Goal: Task Accomplishment & Management: Manage account settings

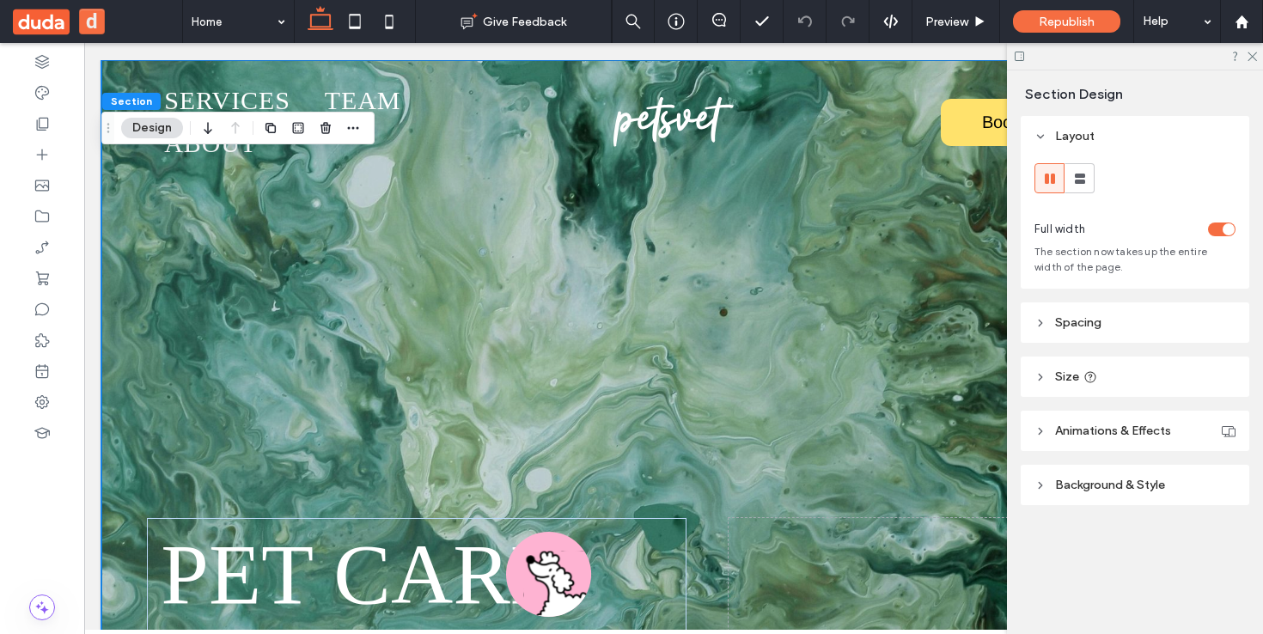
click at [1046, 485] on icon at bounding box center [1040, 485] width 12 height 12
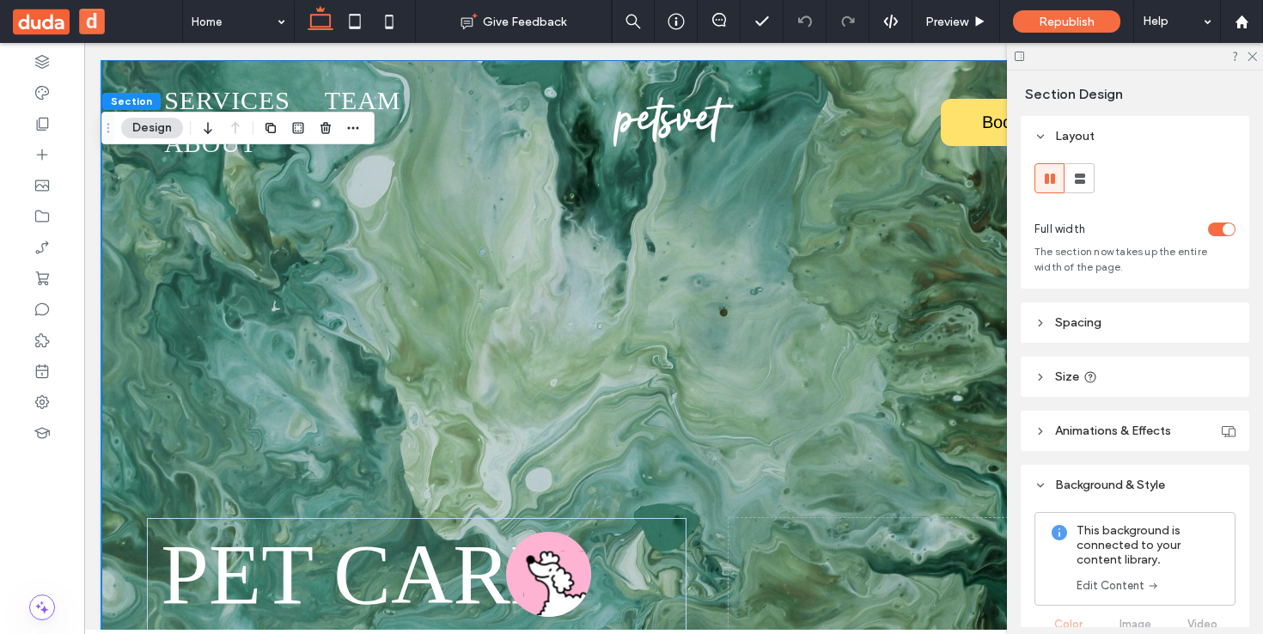
scroll to position [315, 0]
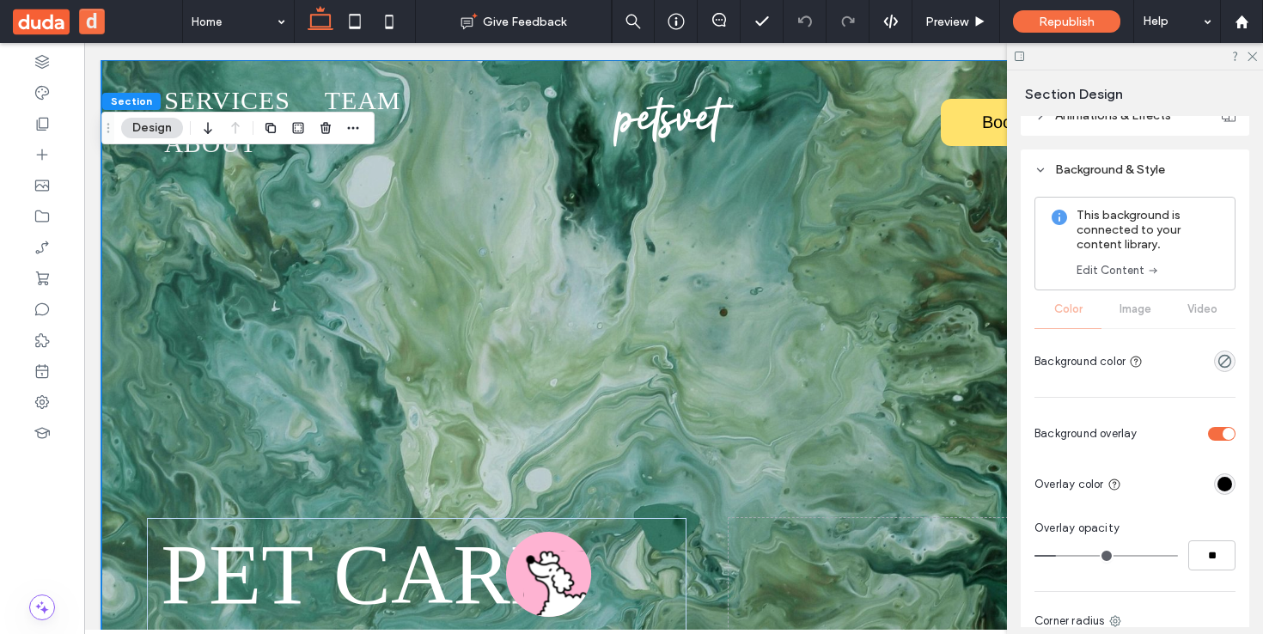
click at [1134, 310] on div "This background is connected to your content library. Edit Content Color Image …" at bounding box center [1134, 287] width 201 height 180
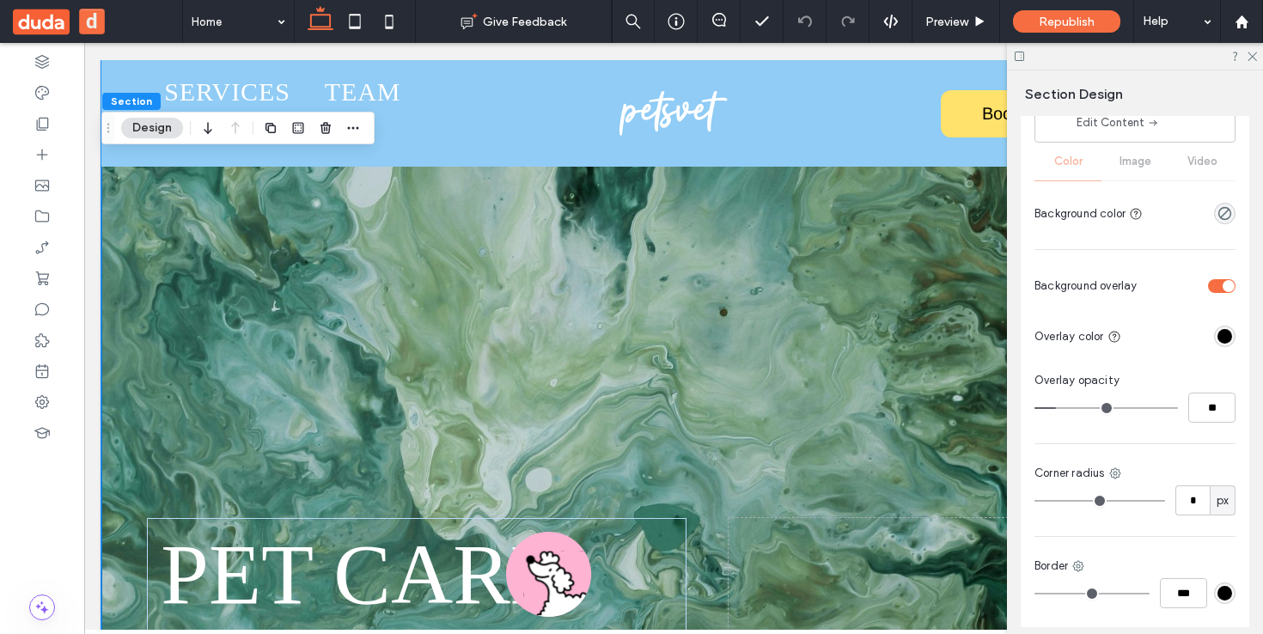
scroll to position [597, 0]
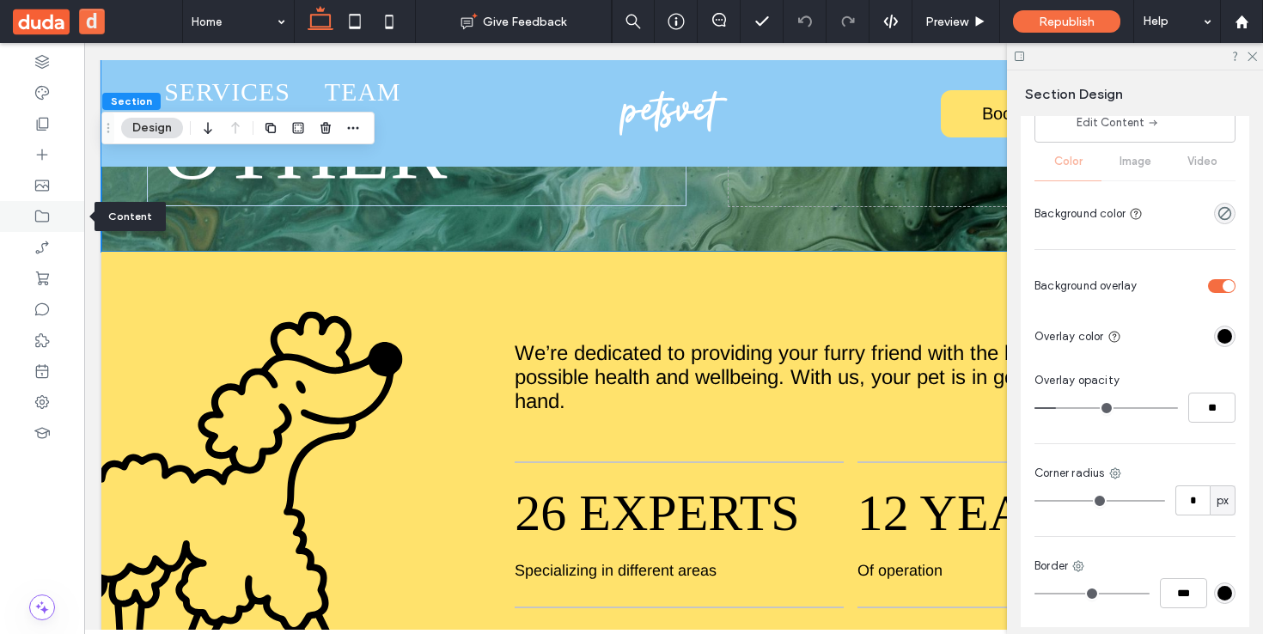
click at [40, 208] on icon at bounding box center [42, 216] width 17 height 17
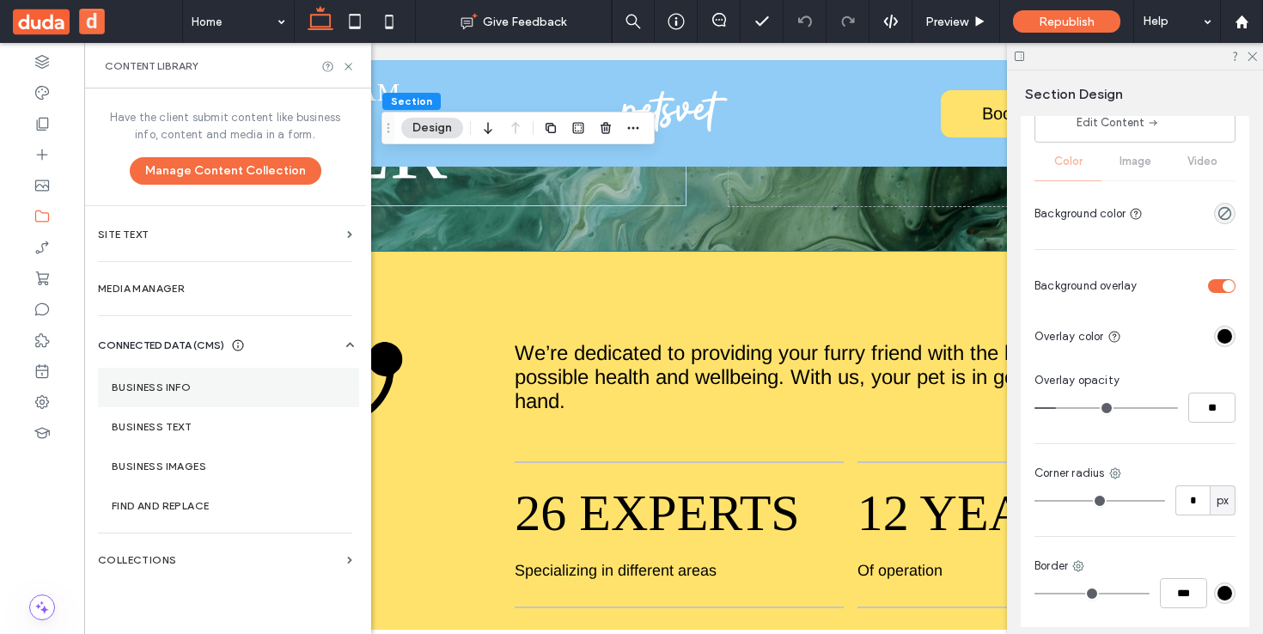
click at [208, 389] on label "Business Info" at bounding box center [229, 387] width 234 height 12
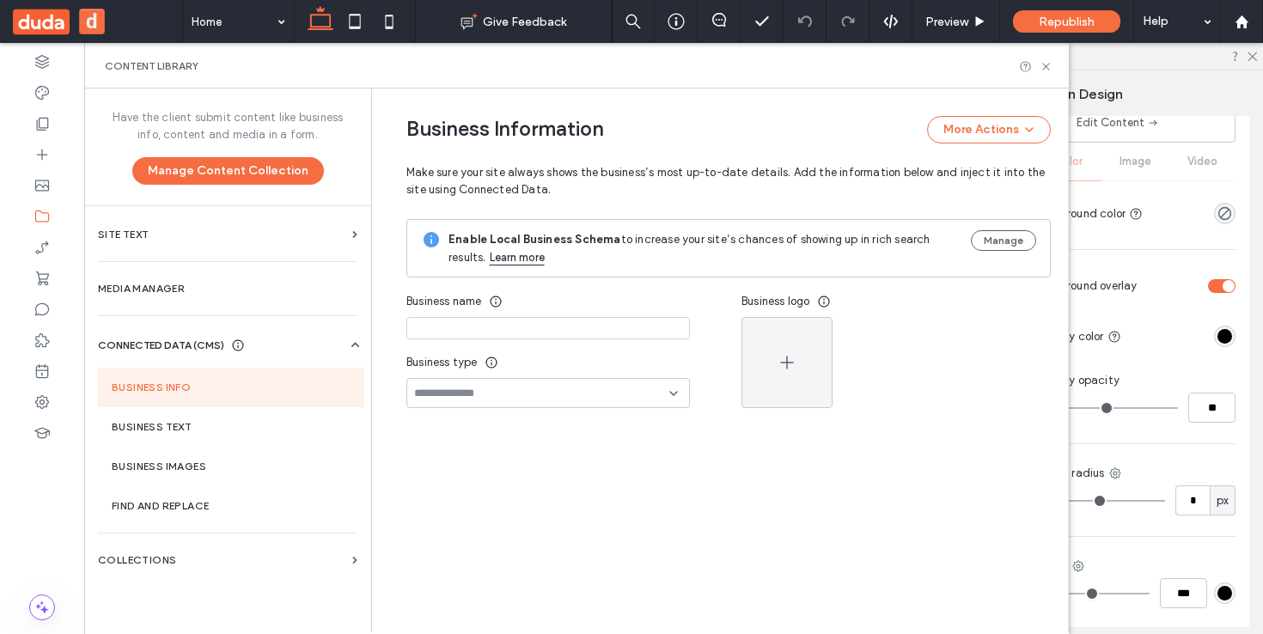
type input "*********"
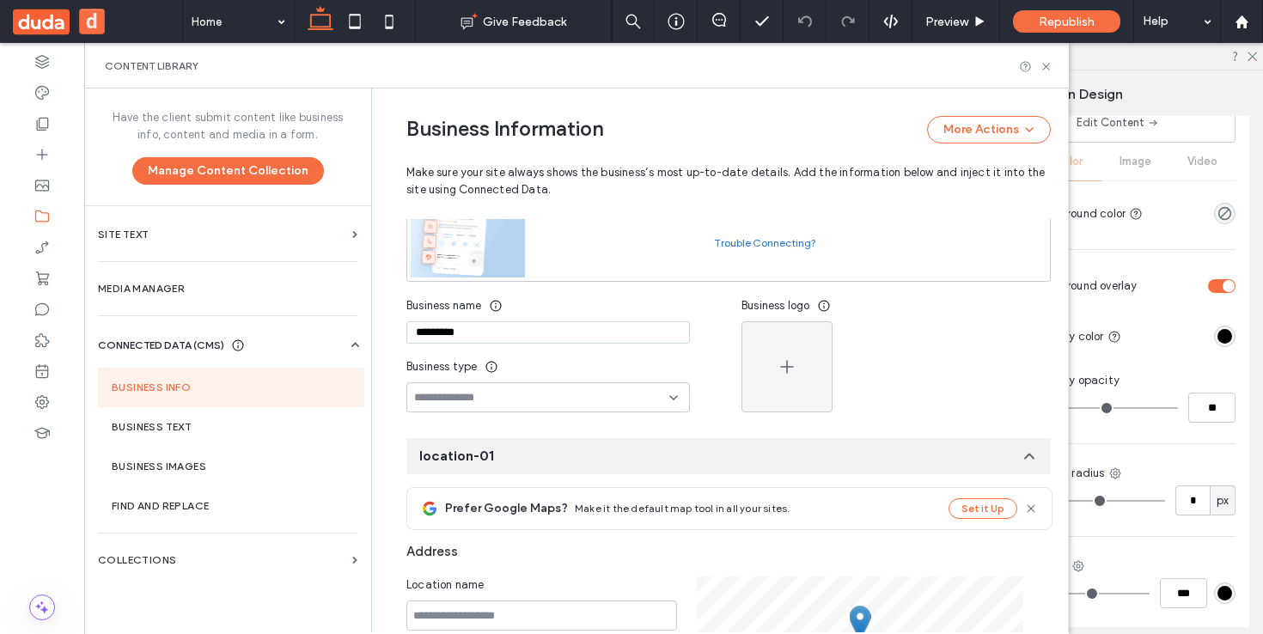
scroll to position [231, 0]
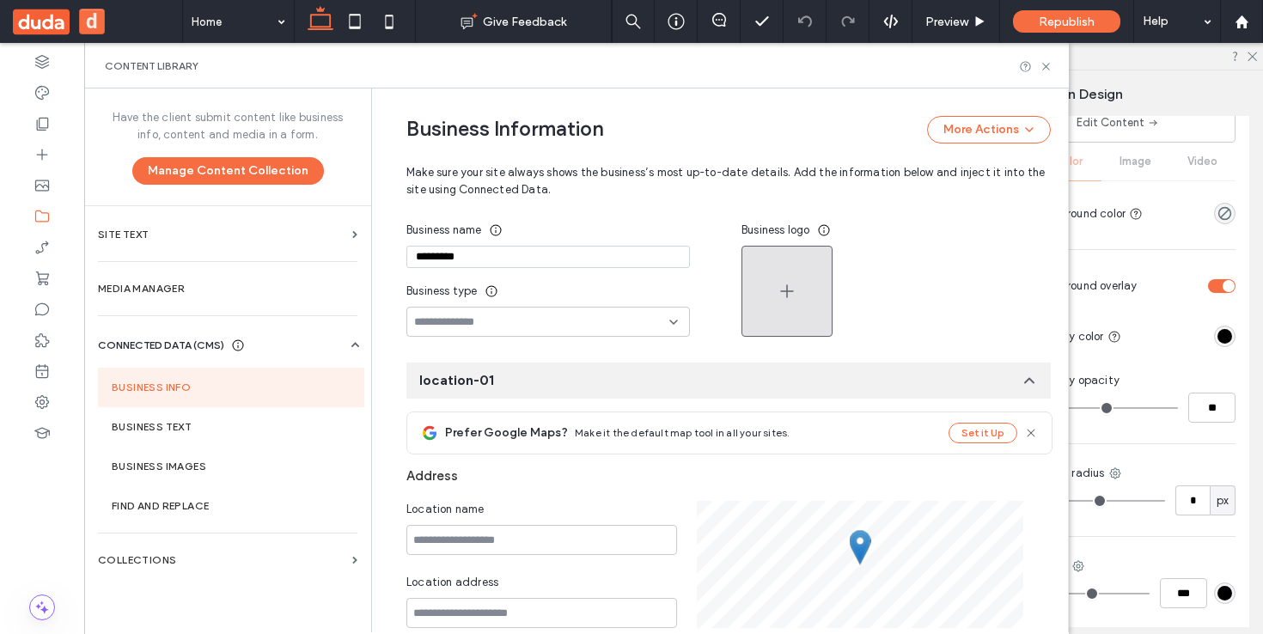
click at [787, 284] on icon "button" at bounding box center [787, 291] width 21 height 21
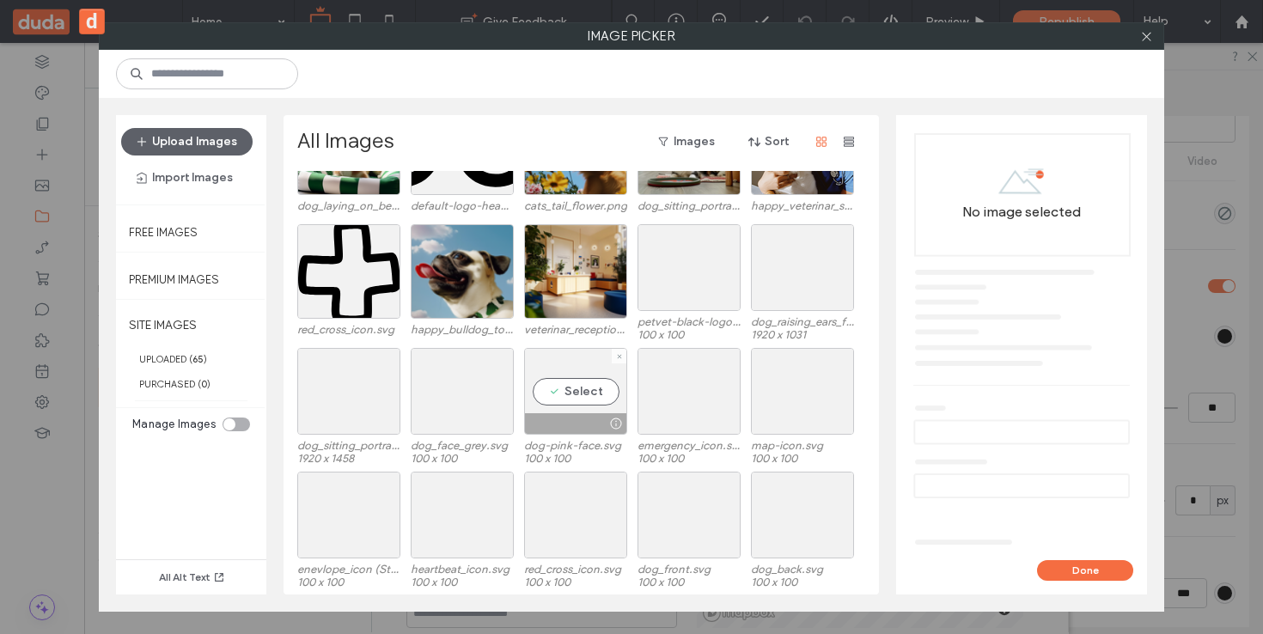
scroll to position [724, 0]
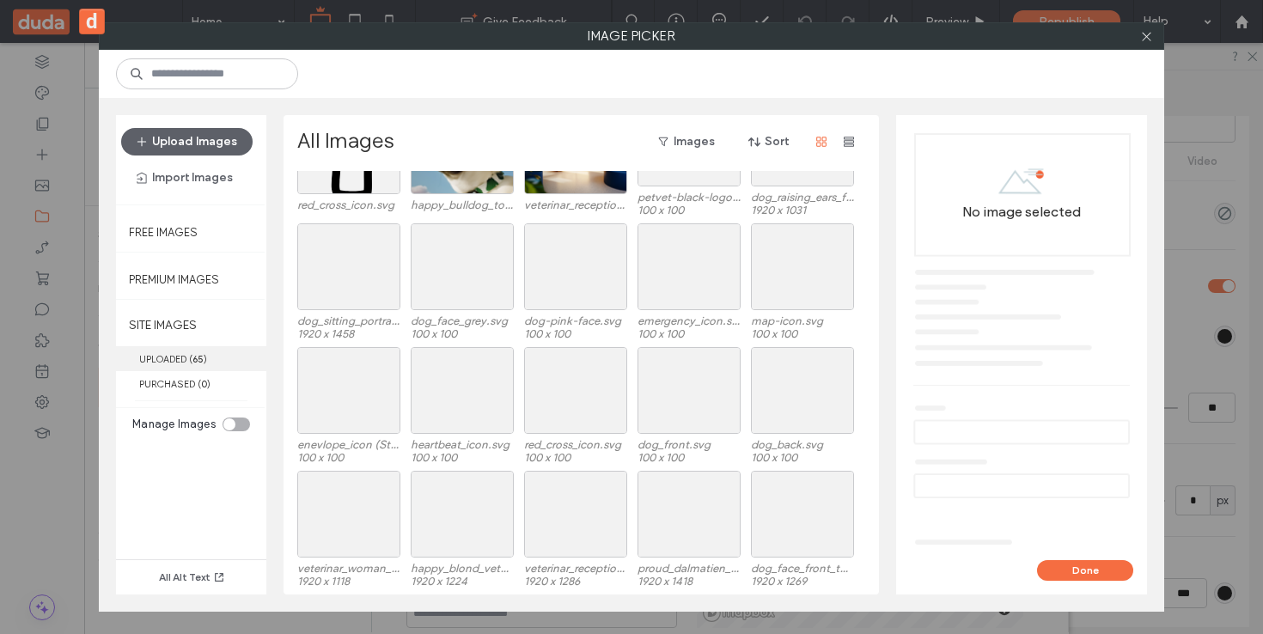
click at [204, 355] on span "( 65 )" at bounding box center [198, 359] width 18 height 12
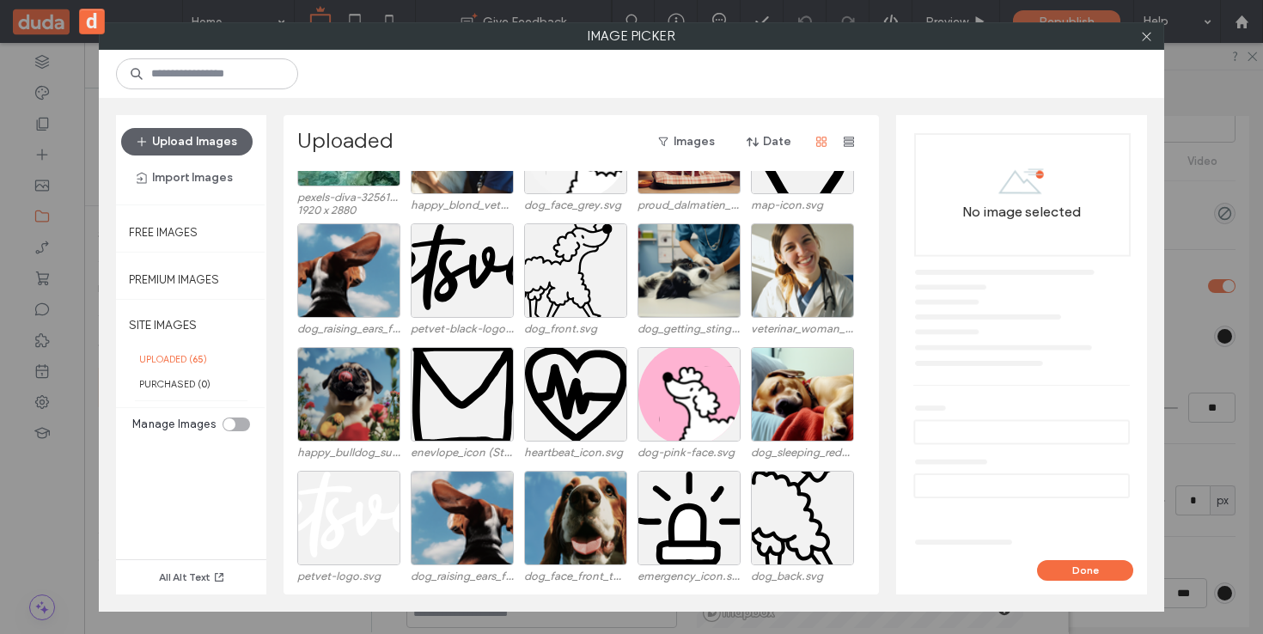
scroll to position [0, 0]
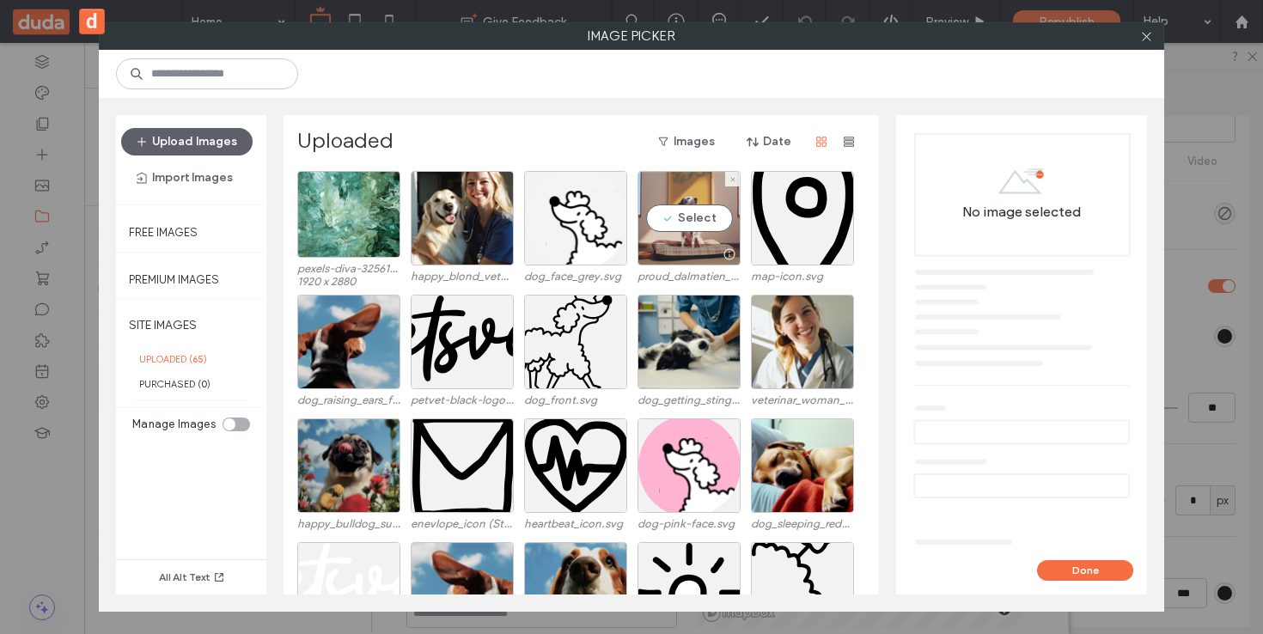
click at [693, 217] on div "Select" at bounding box center [688, 218] width 103 height 95
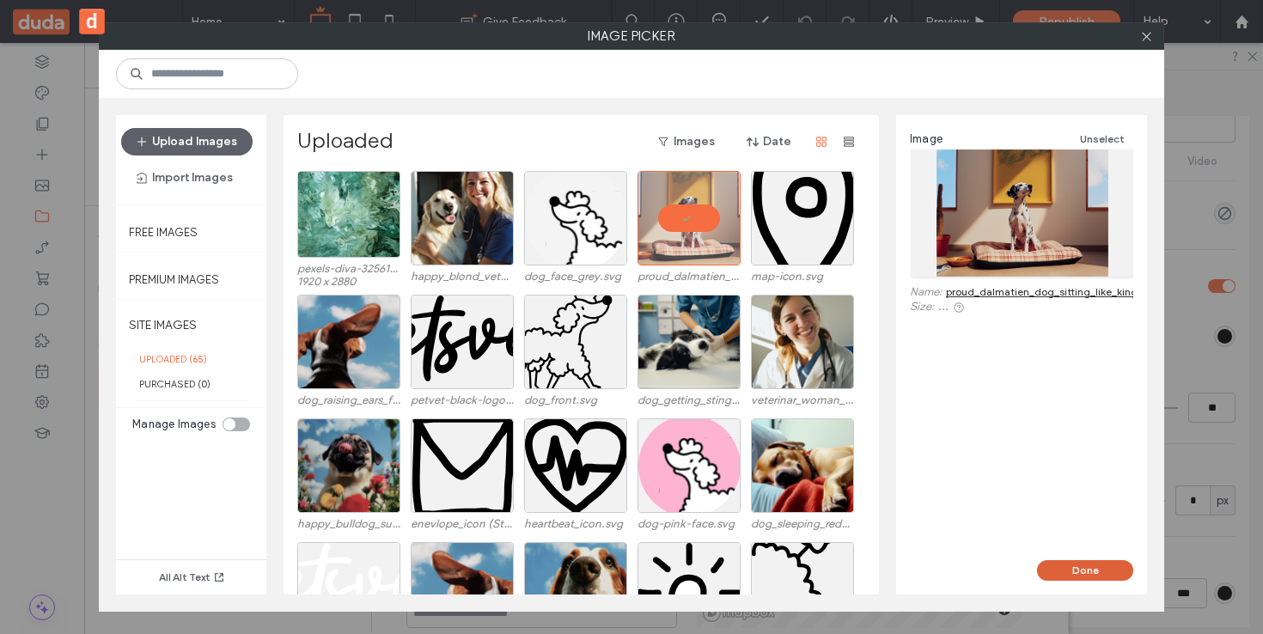
click at [1091, 575] on button "Done" at bounding box center [1085, 570] width 96 height 21
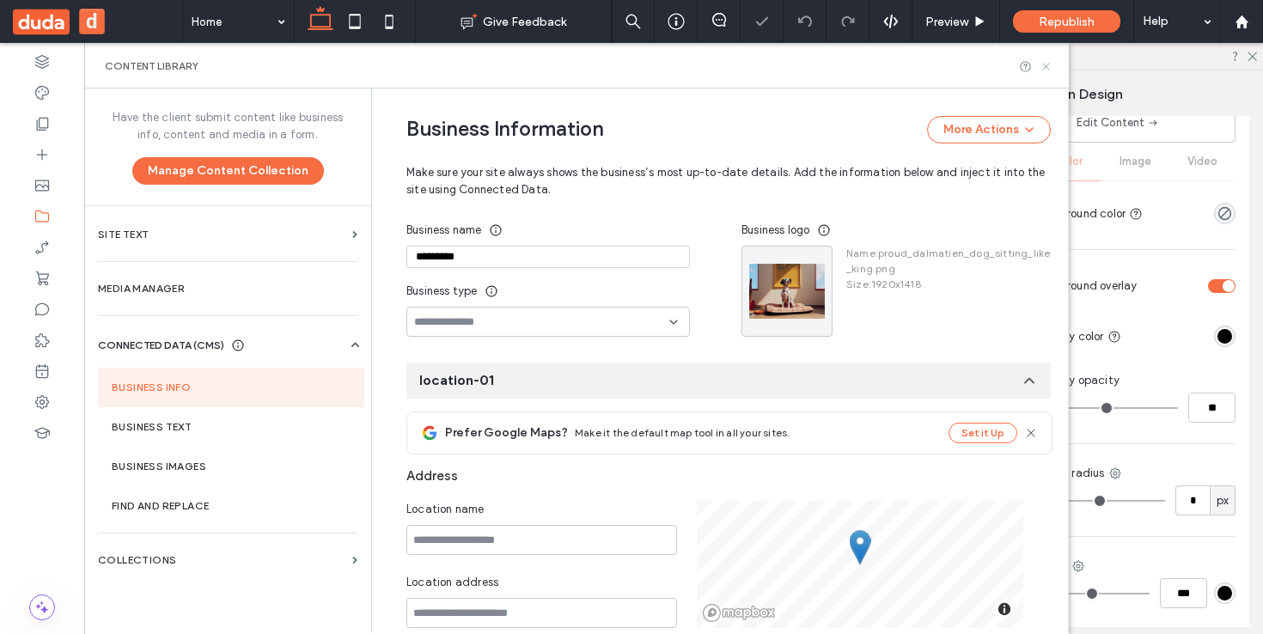
click at [1046, 65] on icon at bounding box center [1046, 66] width 13 height 13
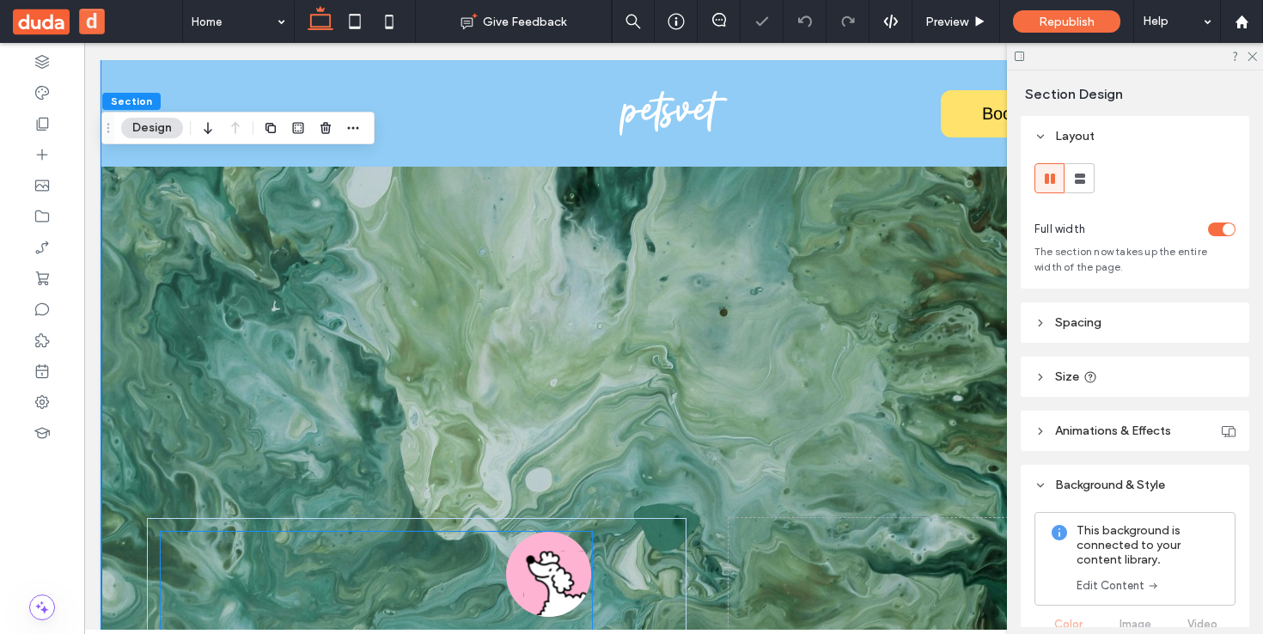
scroll to position [571, 0]
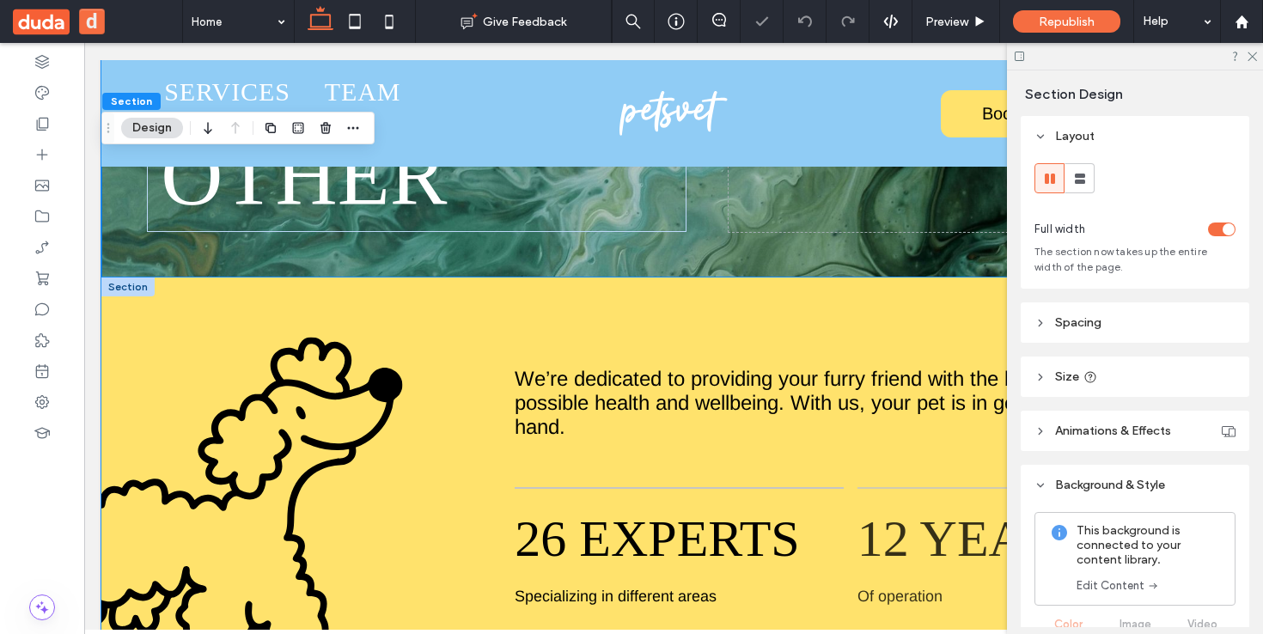
click at [128, 296] on div "MORE ABOUT US → We’re dedicated to providing your furry friend with the best po…" at bounding box center [673, 571] width 1144 height 588
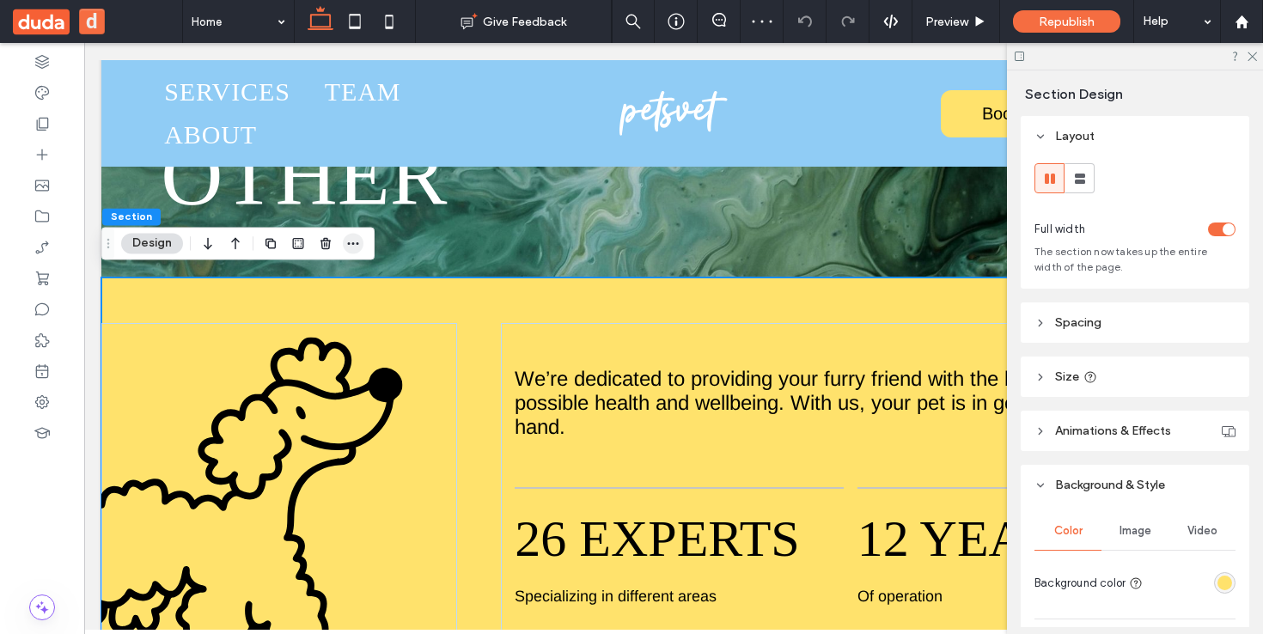
click at [359, 245] on icon "button" at bounding box center [353, 243] width 14 height 14
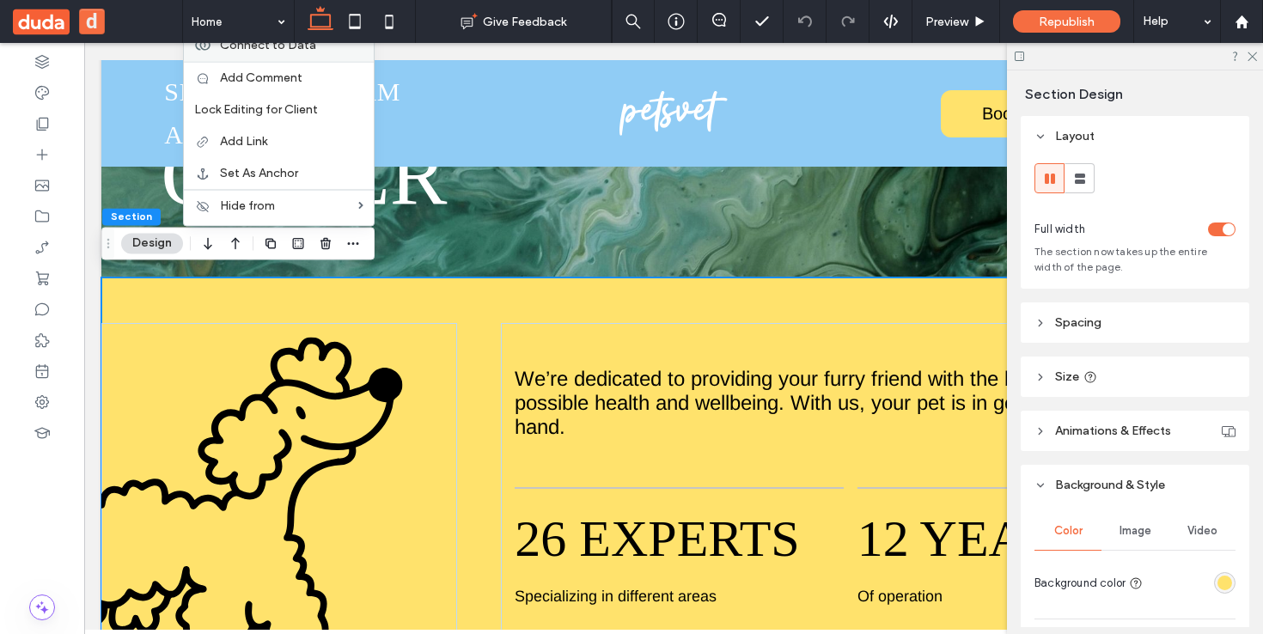
click at [274, 49] on span "Connect to Data" at bounding box center [268, 45] width 96 height 15
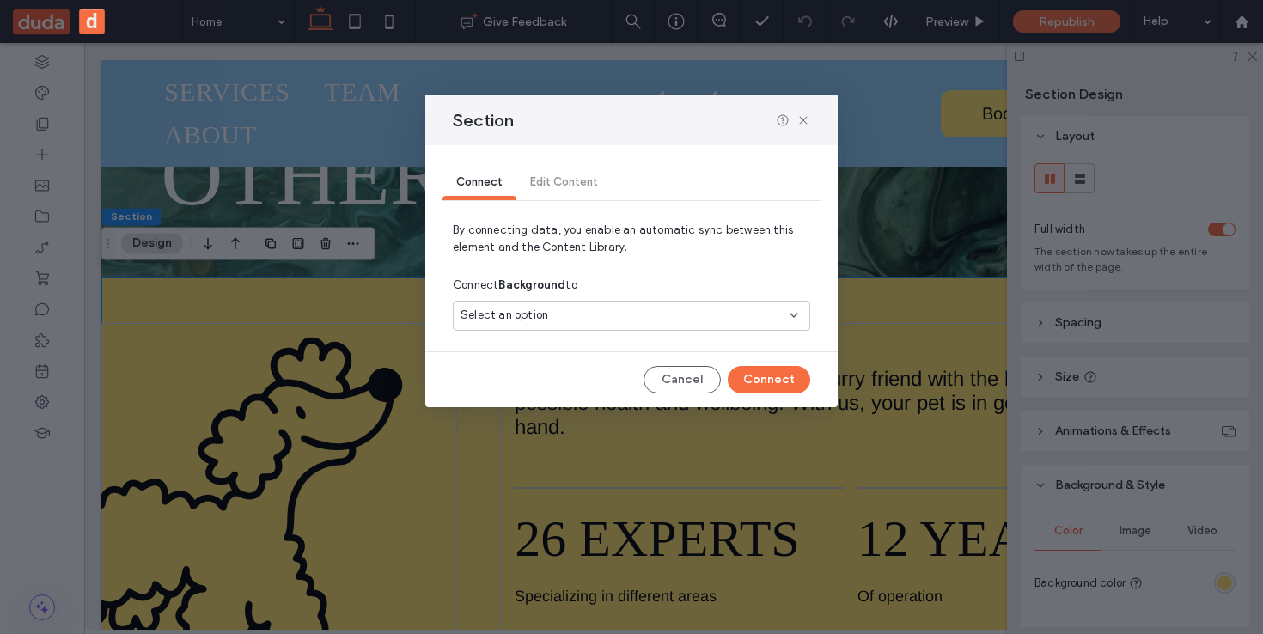
click at [599, 303] on div "Select an option" at bounding box center [631, 316] width 357 height 30
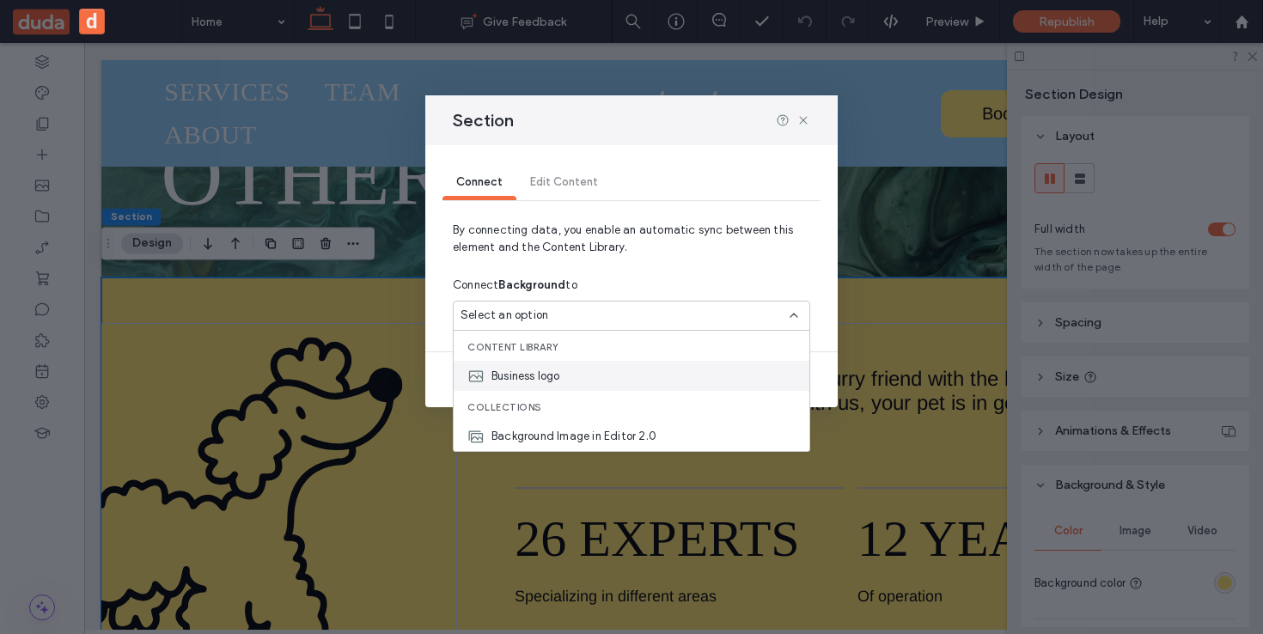
click at [571, 381] on div "Business logo" at bounding box center [632, 376] width 356 height 30
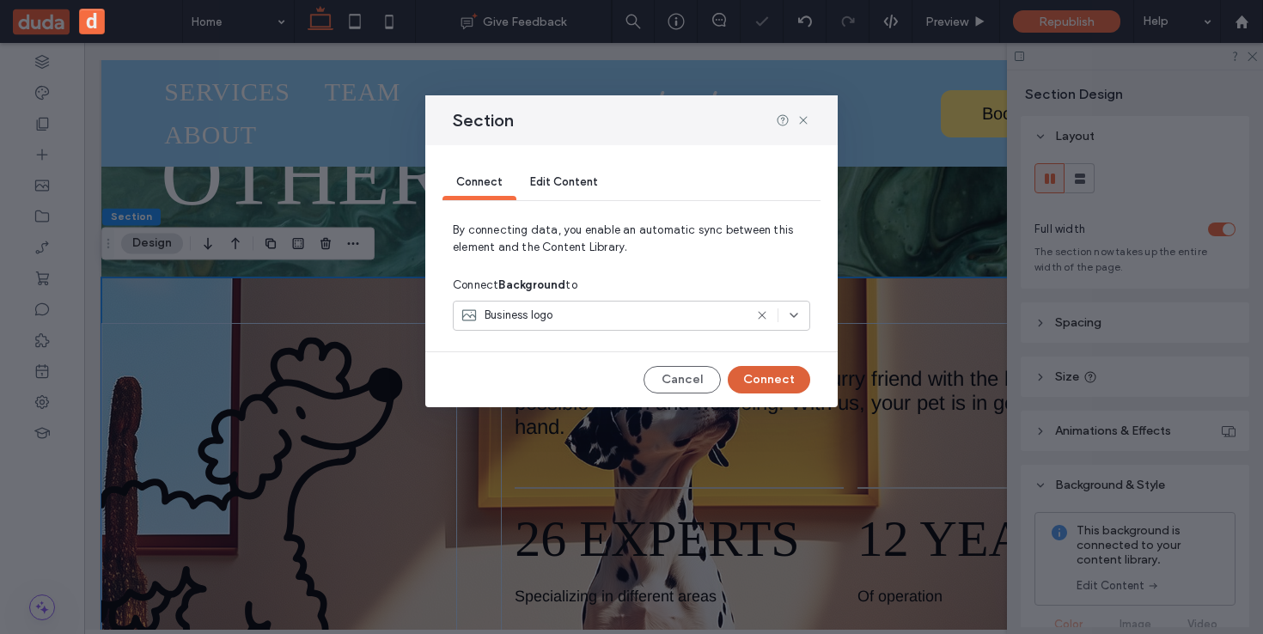
click at [783, 385] on button "Connect" at bounding box center [769, 379] width 82 height 27
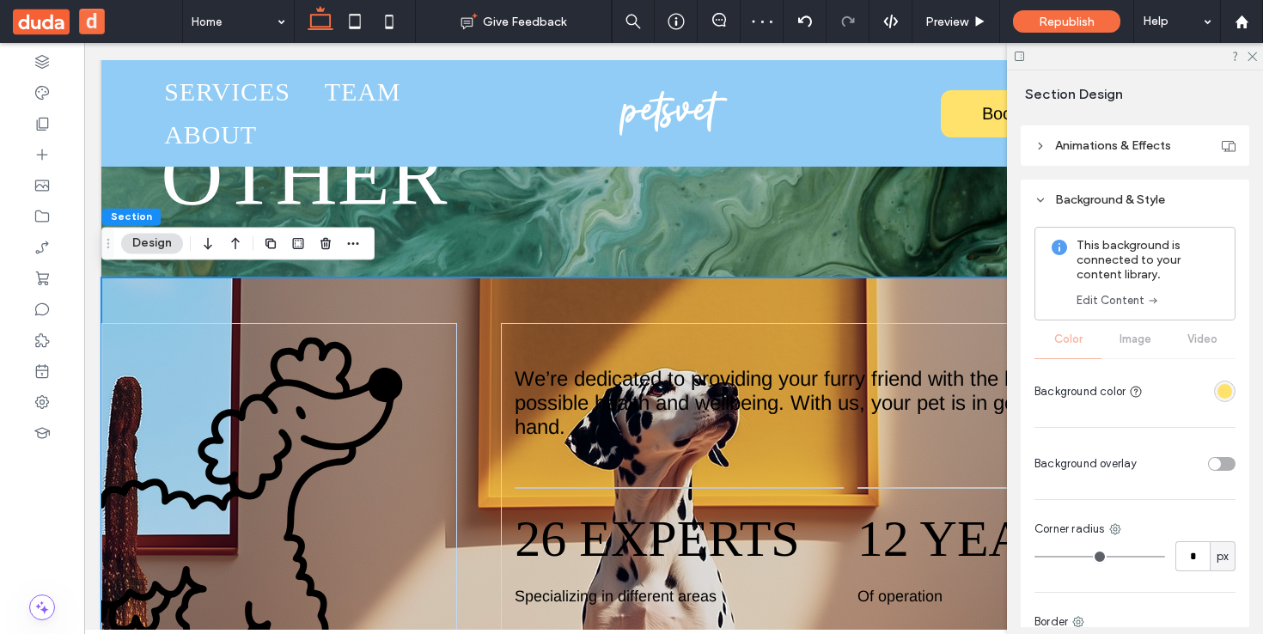
scroll to position [289, 0]
click at [1131, 465] on span "Background overlay" at bounding box center [1085, 460] width 103 height 17
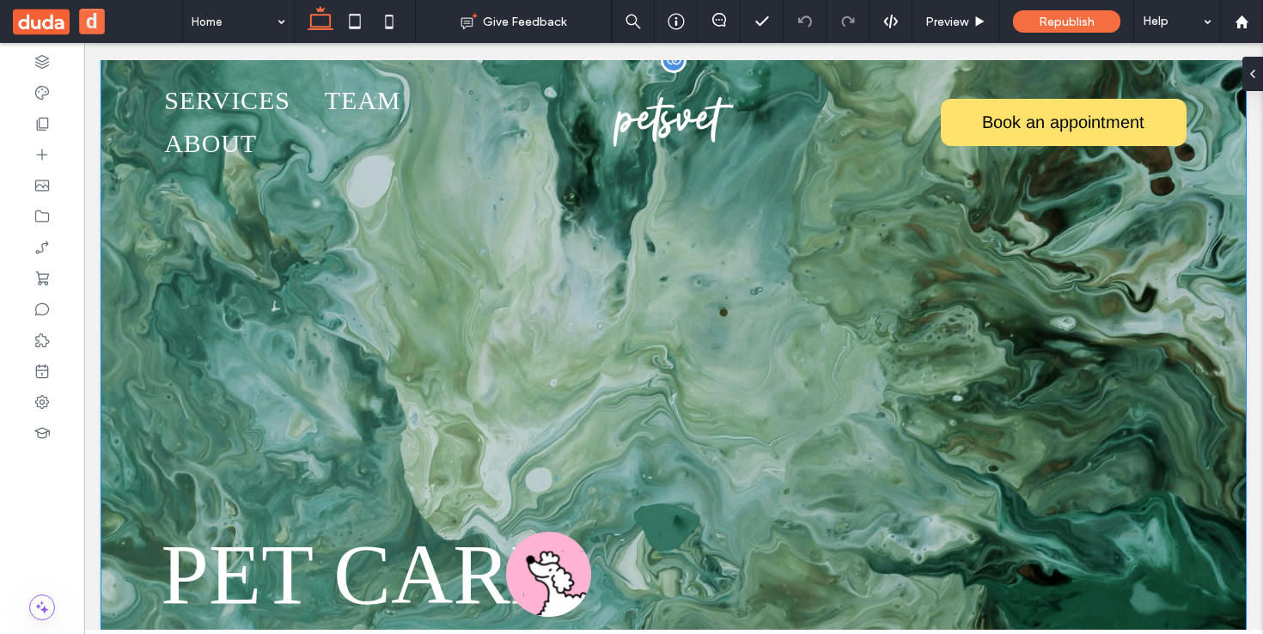
click at [753, 272] on div "pet care like no other" at bounding box center [673, 454] width 1144 height 789
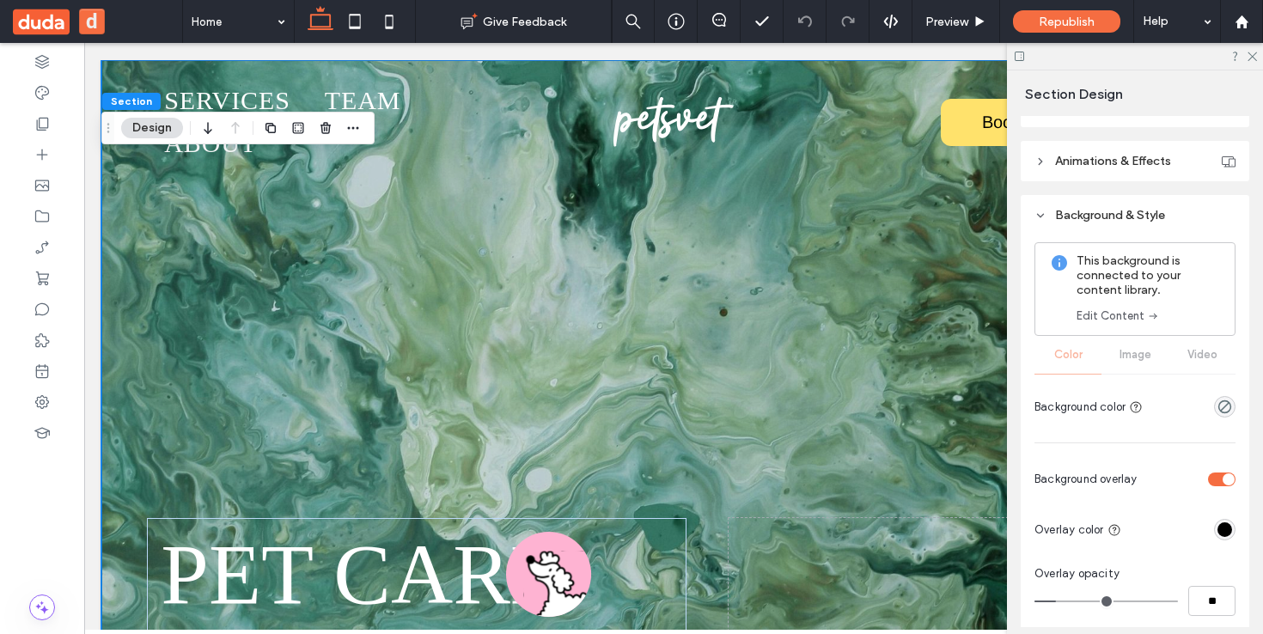
scroll to position [266, 0]
click at [1134, 363] on div "This background is connected to your content library. Edit Content Color Image …" at bounding box center [1134, 336] width 201 height 180
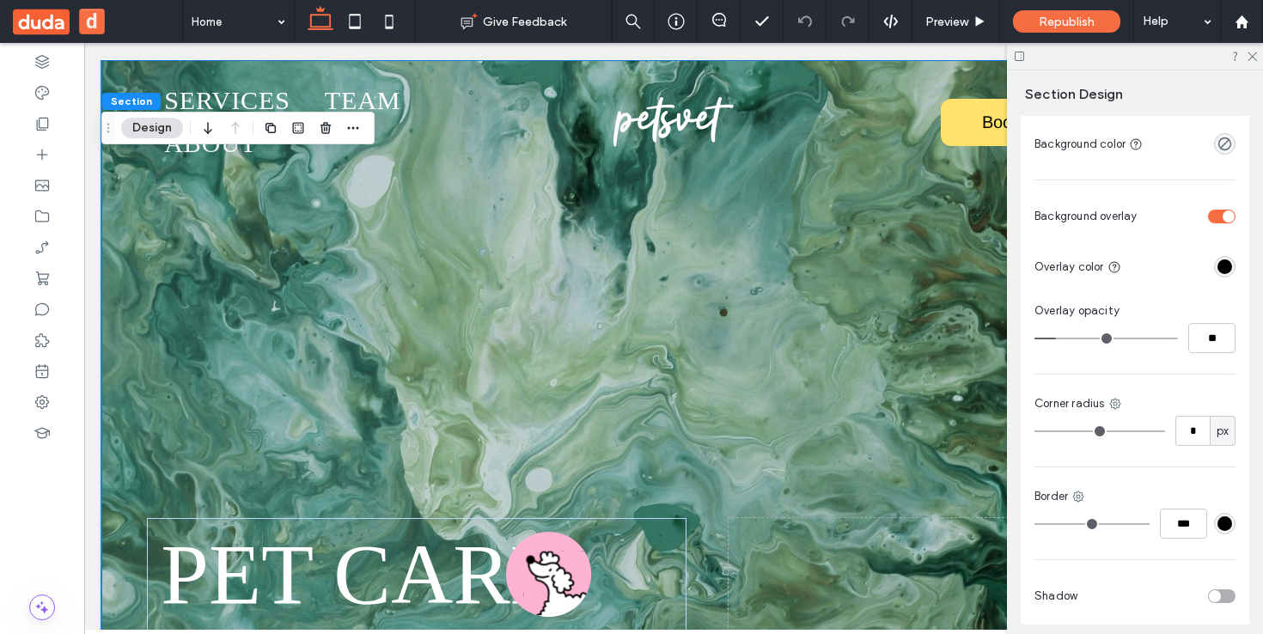
scroll to position [438, 0]
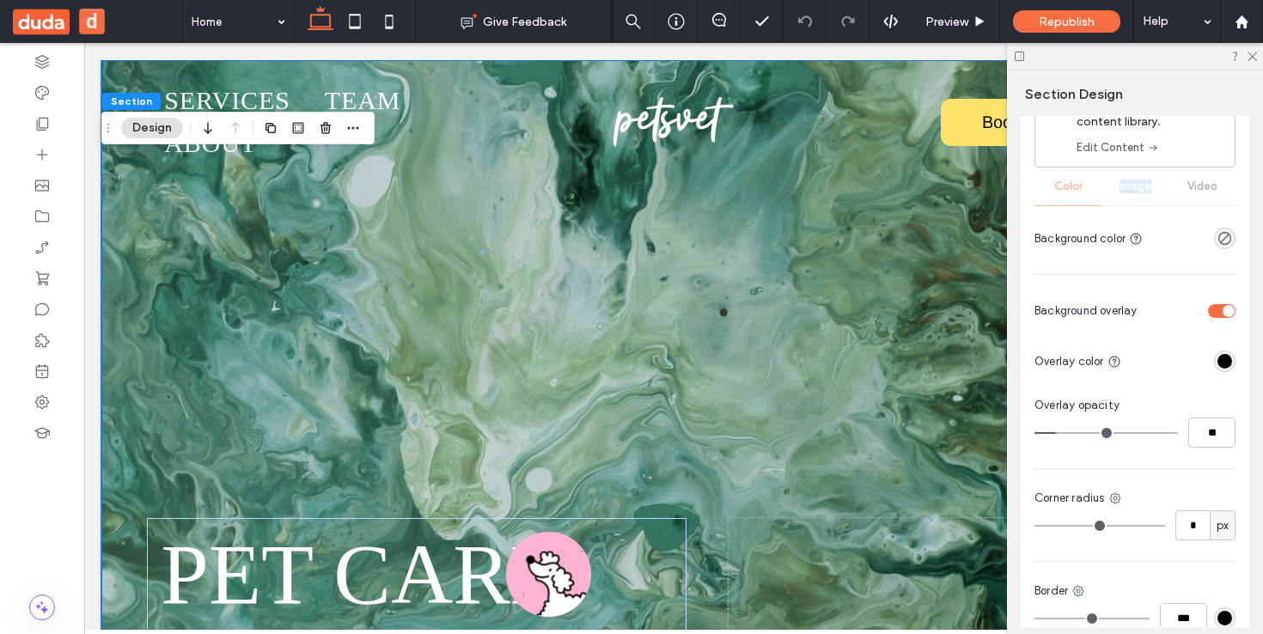
click at [1127, 196] on div "This background is connected to your content library. Edit Content Color Image …" at bounding box center [1134, 164] width 201 height 180
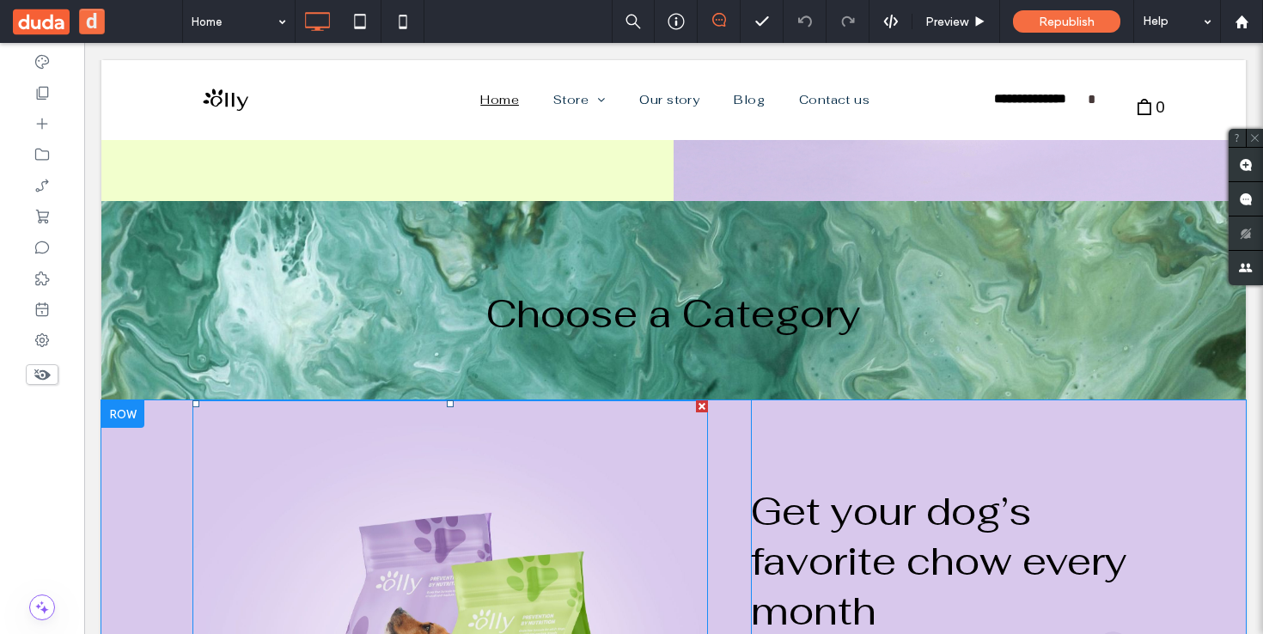
scroll to position [651, 0]
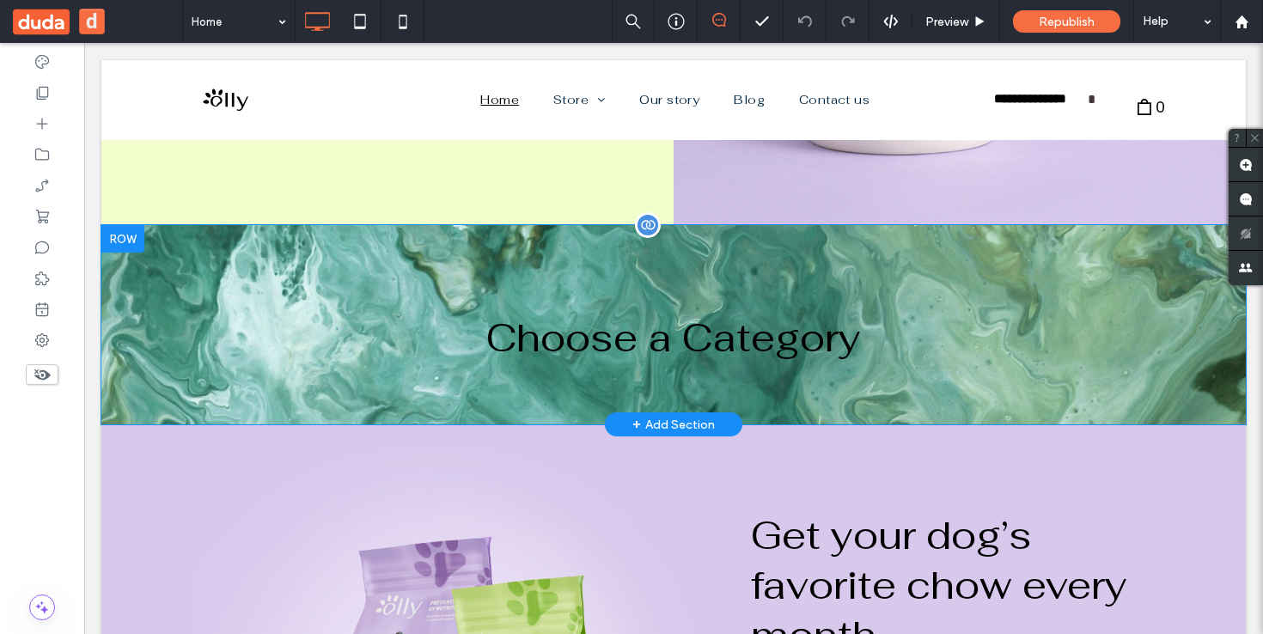
click at [549, 253] on div "Choose a Category Click To Paste Row + Add Section" at bounding box center [673, 324] width 1144 height 199
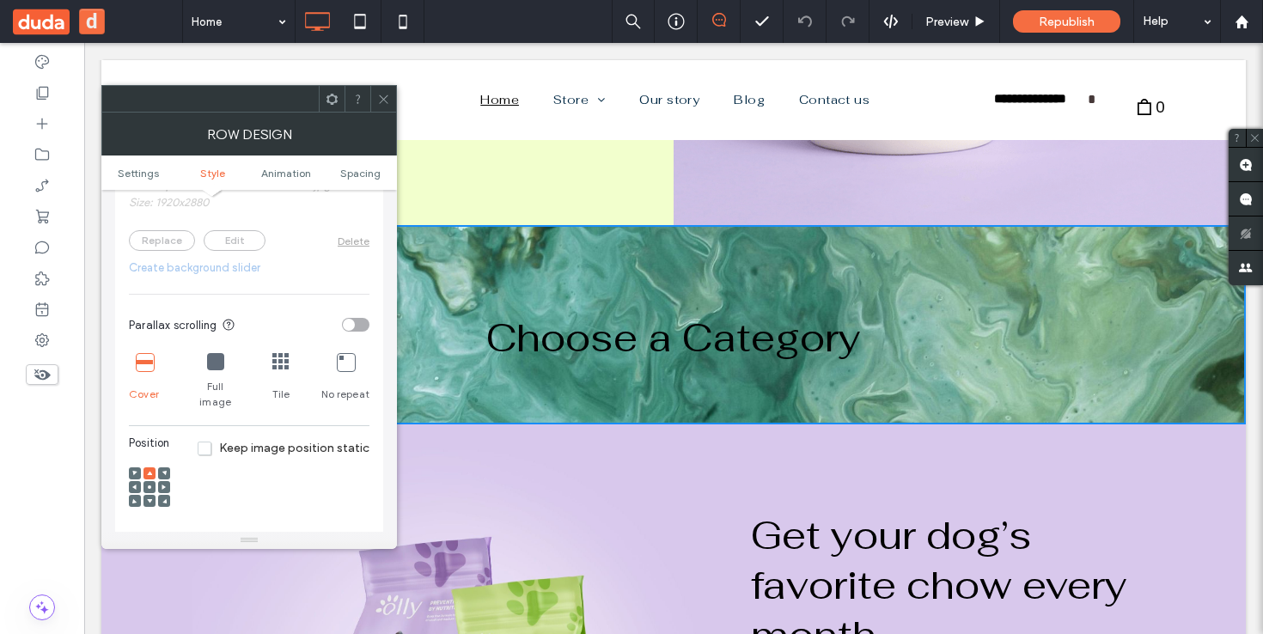
scroll to position [538, 0]
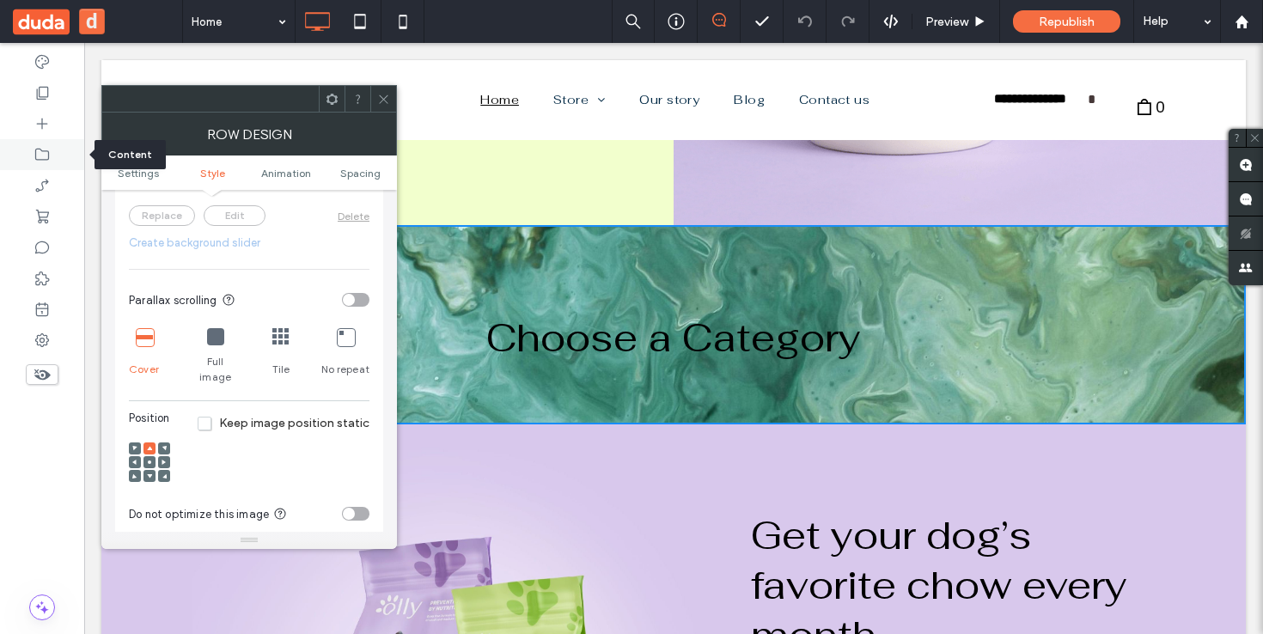
click at [39, 149] on use at bounding box center [42, 155] width 14 height 12
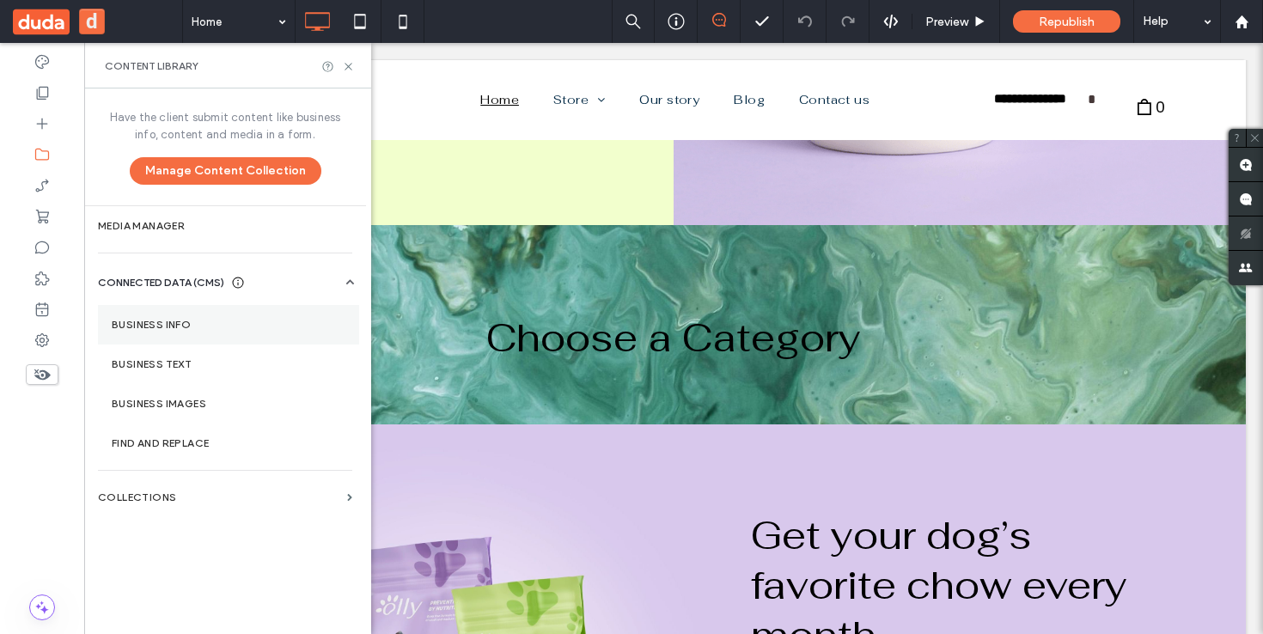
click at [211, 326] on label "Business Info" at bounding box center [229, 325] width 234 height 12
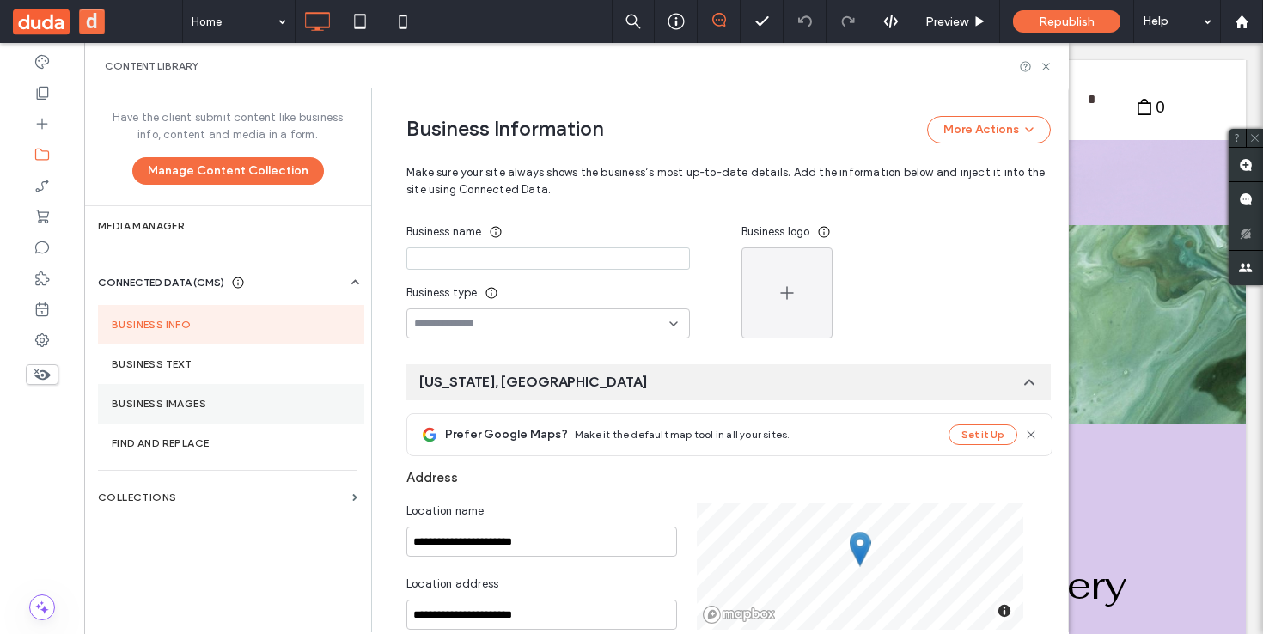
scroll to position [231, 0]
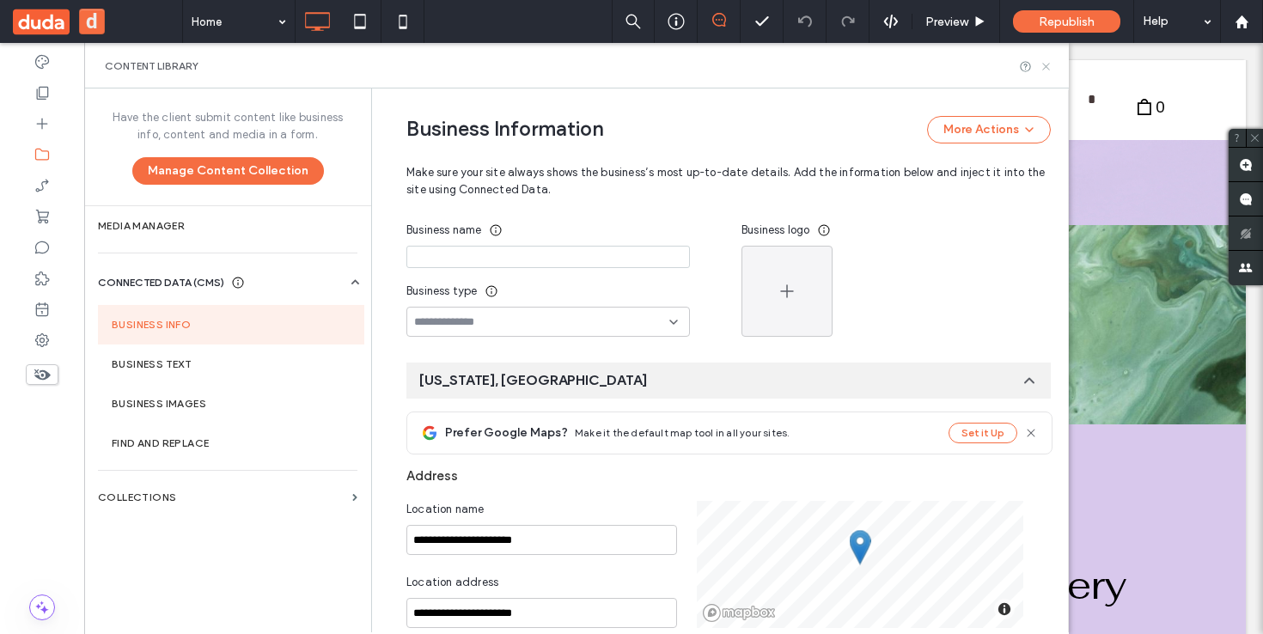
click at [1043, 69] on use at bounding box center [1045, 66] width 7 height 7
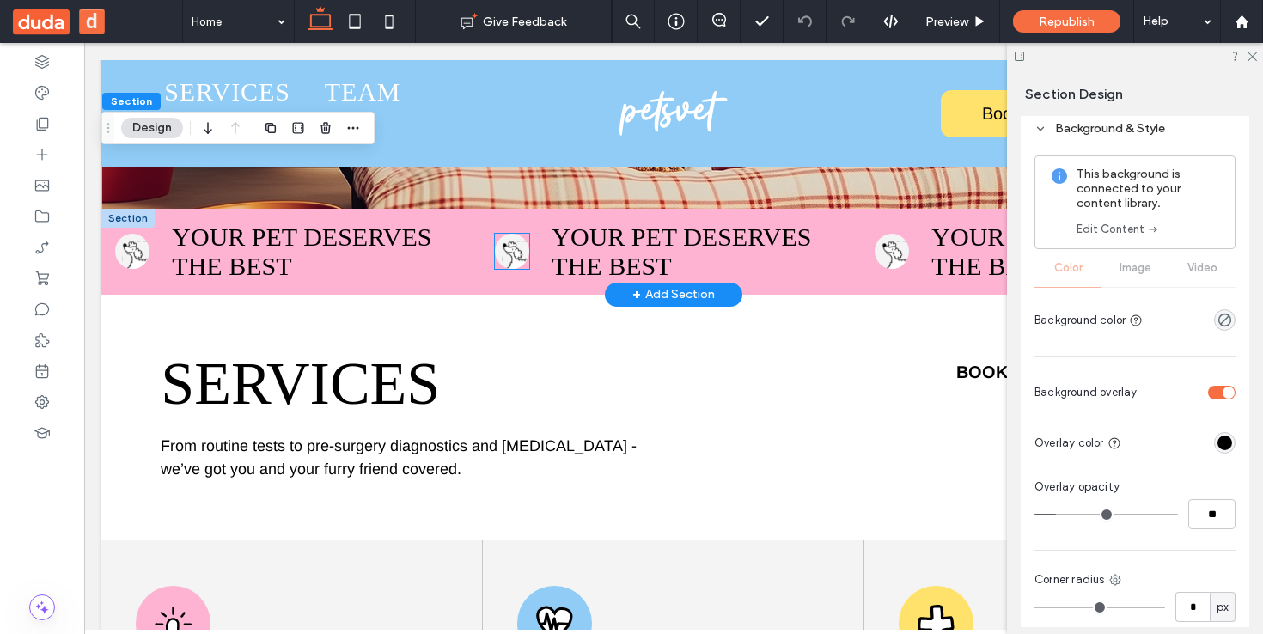
scroll to position [1426, 0]
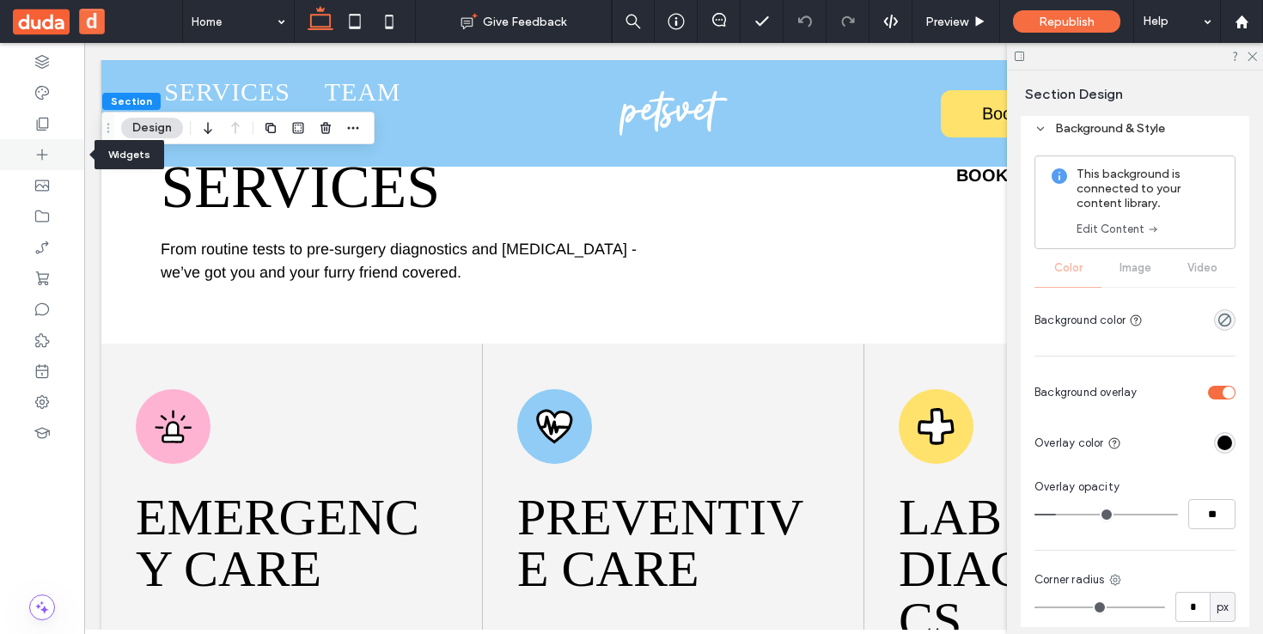
click at [49, 162] on icon at bounding box center [42, 154] width 17 height 17
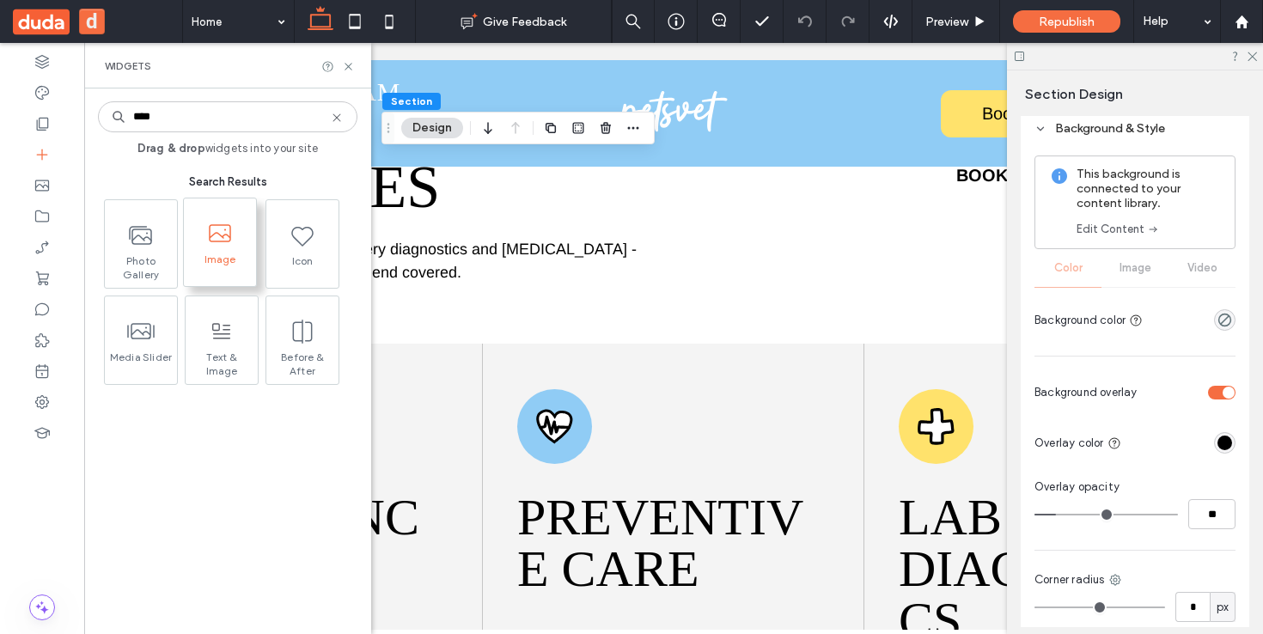
type input "****"
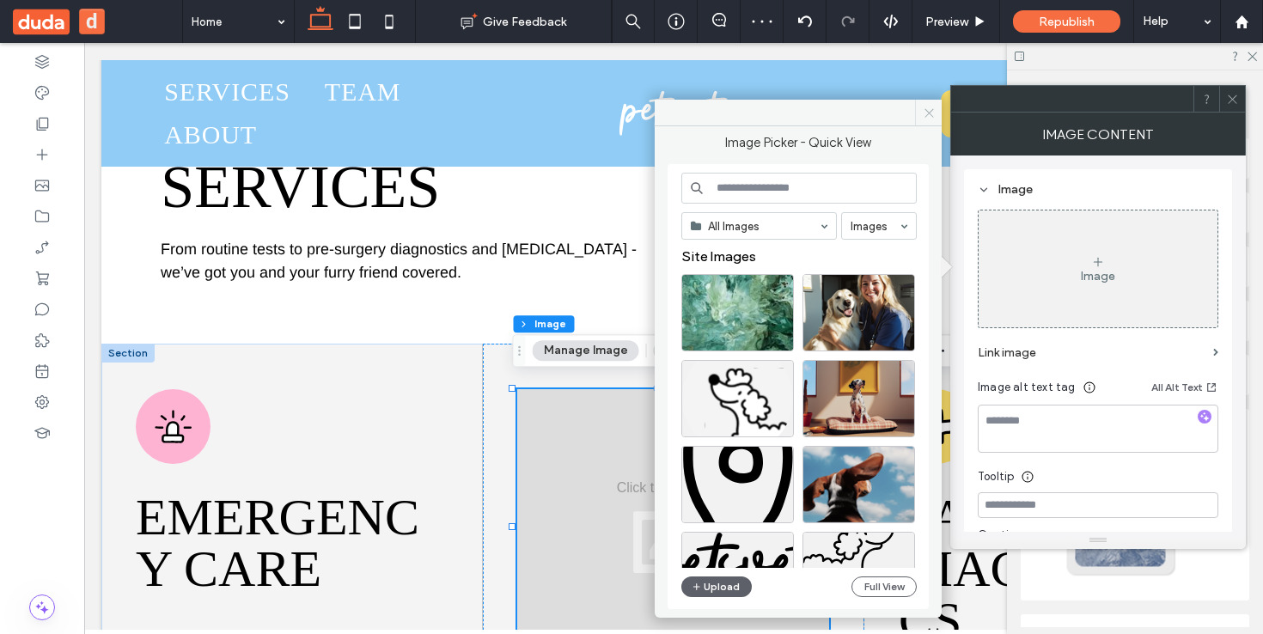
click at [930, 113] on use at bounding box center [928, 112] width 9 height 9
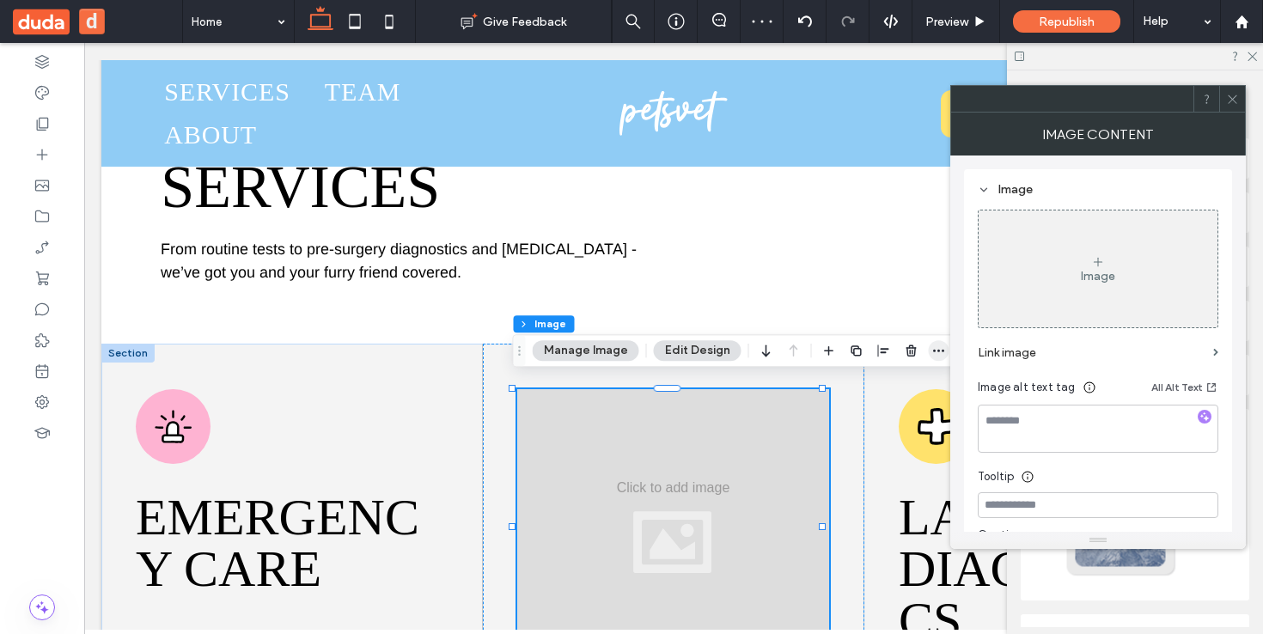
click at [939, 353] on icon "button" at bounding box center [939, 351] width 14 height 14
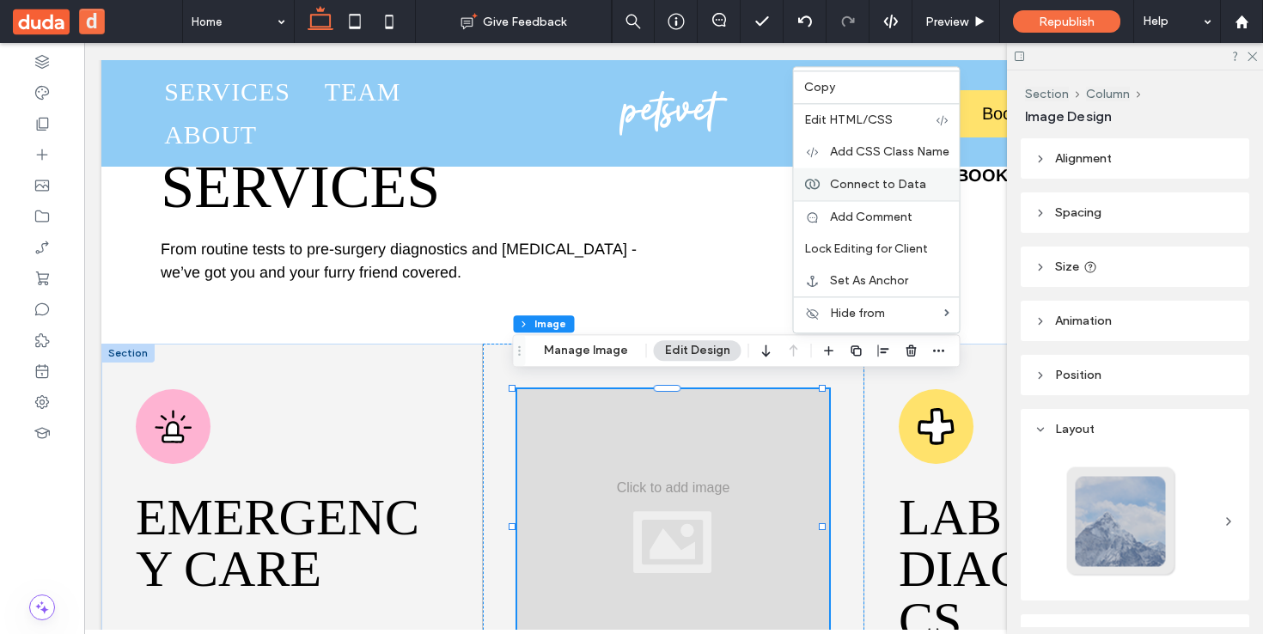
click at [872, 185] on span "Connect to Data" at bounding box center [878, 184] width 96 height 15
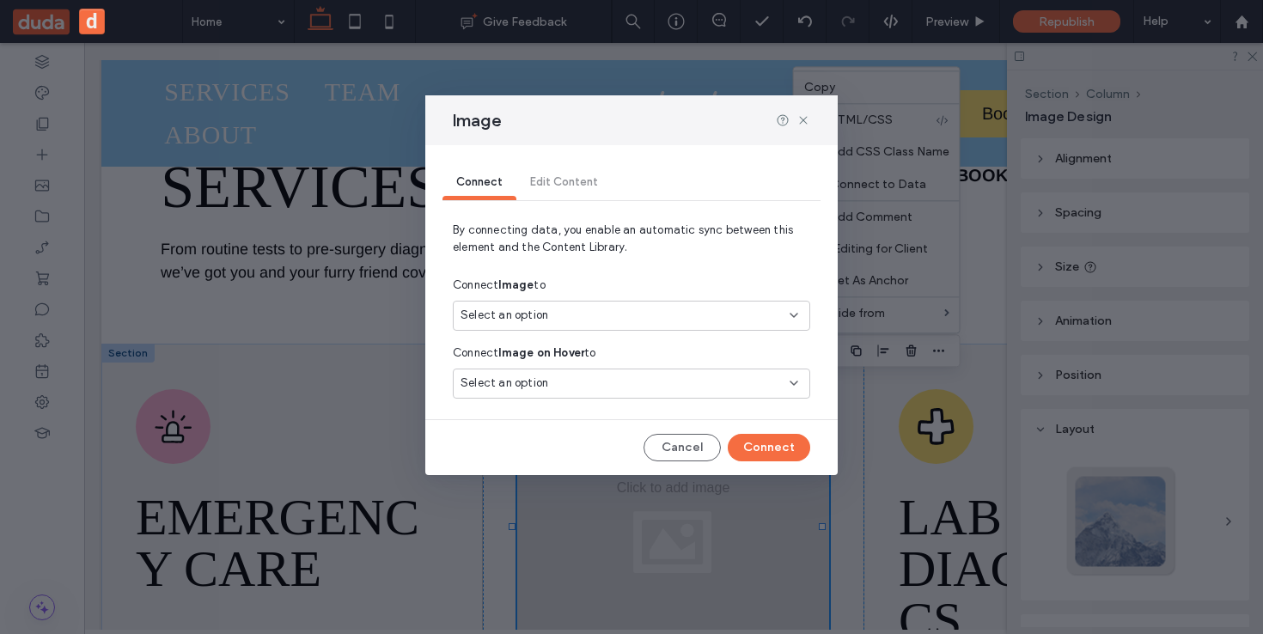
click at [529, 317] on span "Select an option" at bounding box center [504, 315] width 88 height 17
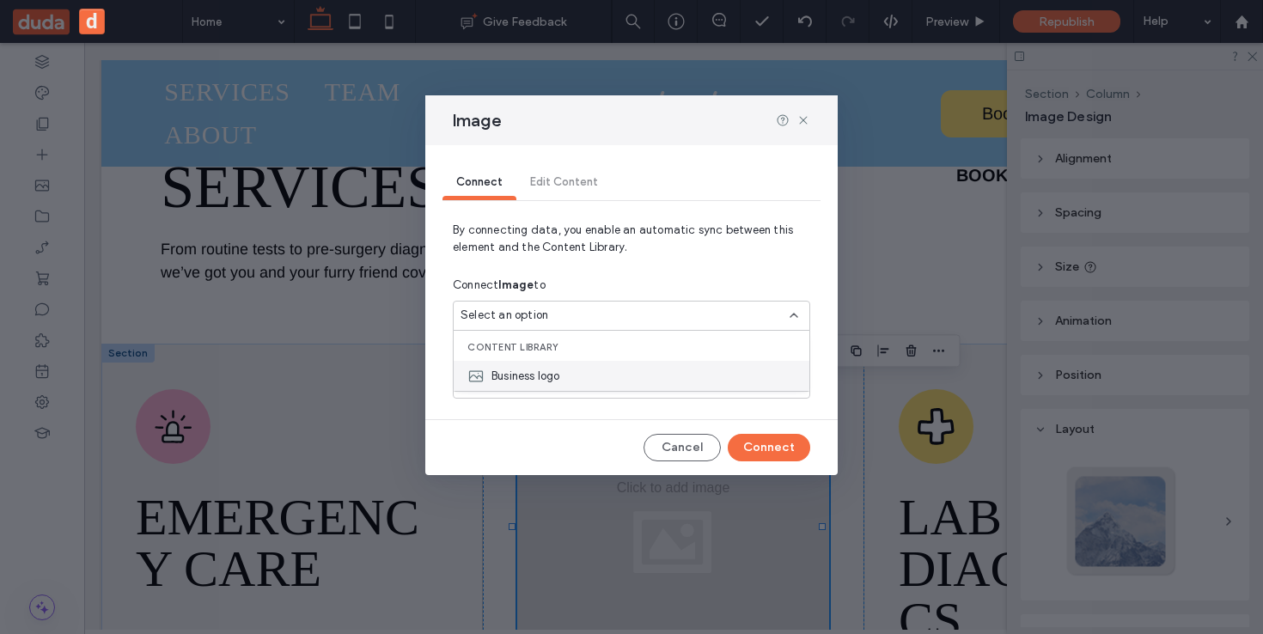
click at [552, 371] on span "Business logo" at bounding box center [525, 376] width 69 height 17
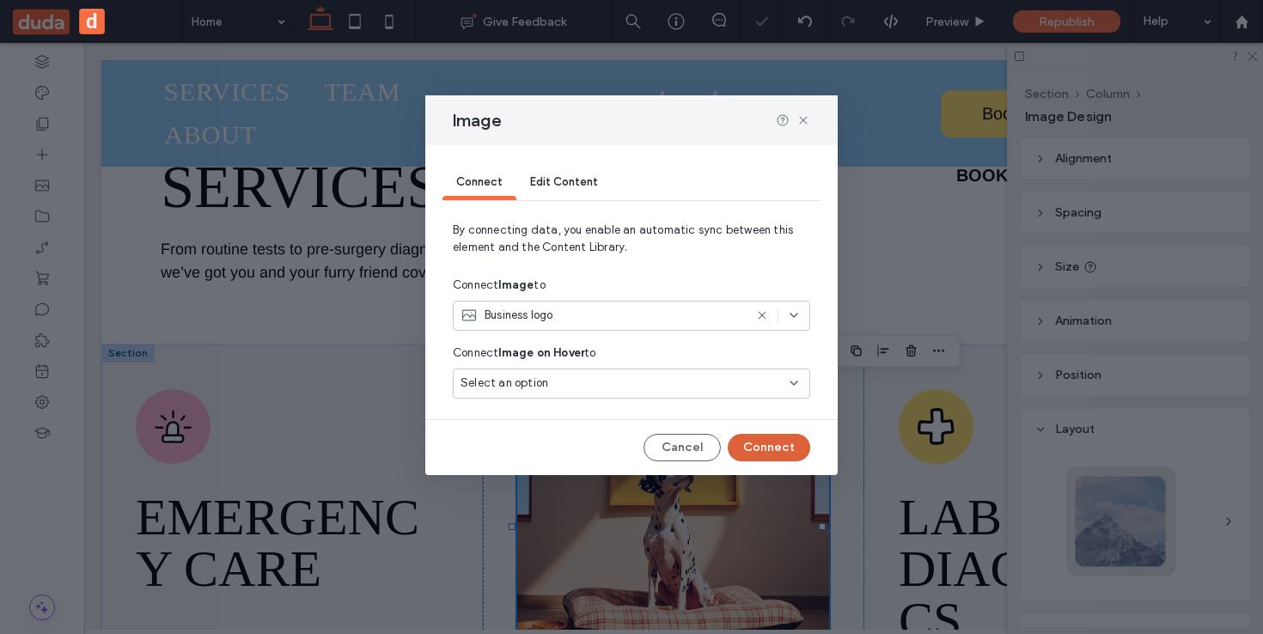
click at [761, 447] on button "Connect" at bounding box center [769, 447] width 82 height 27
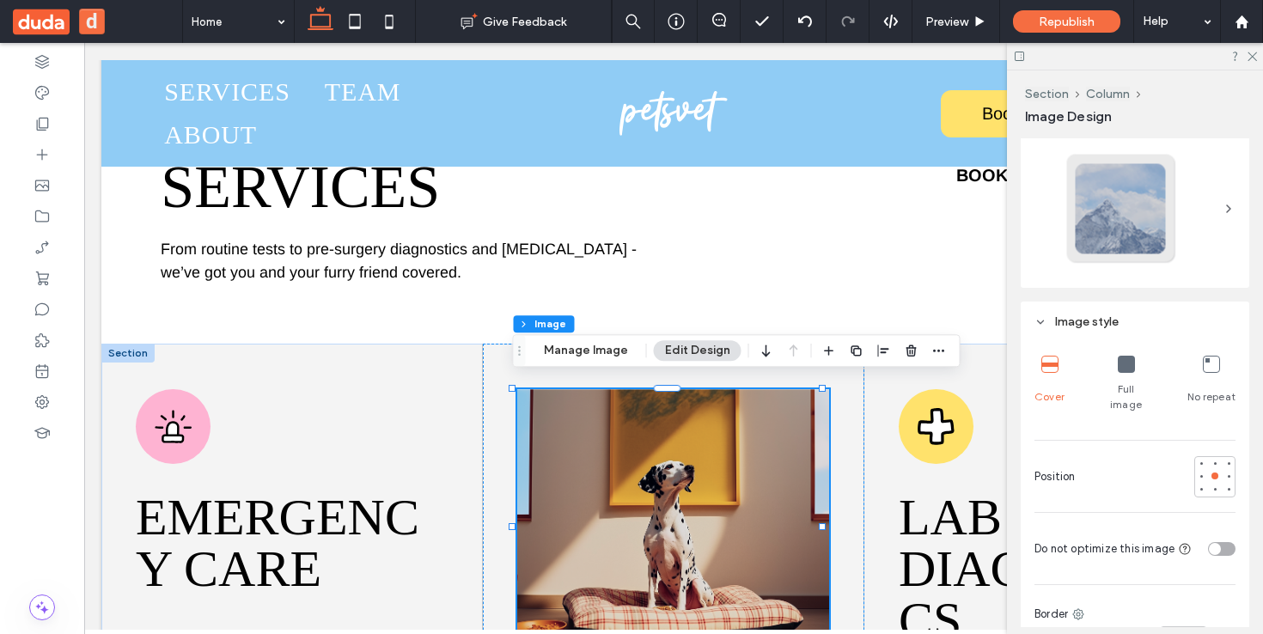
scroll to position [314, 0]
click at [1131, 366] on div "Full image" at bounding box center [1126, 383] width 50 height 70
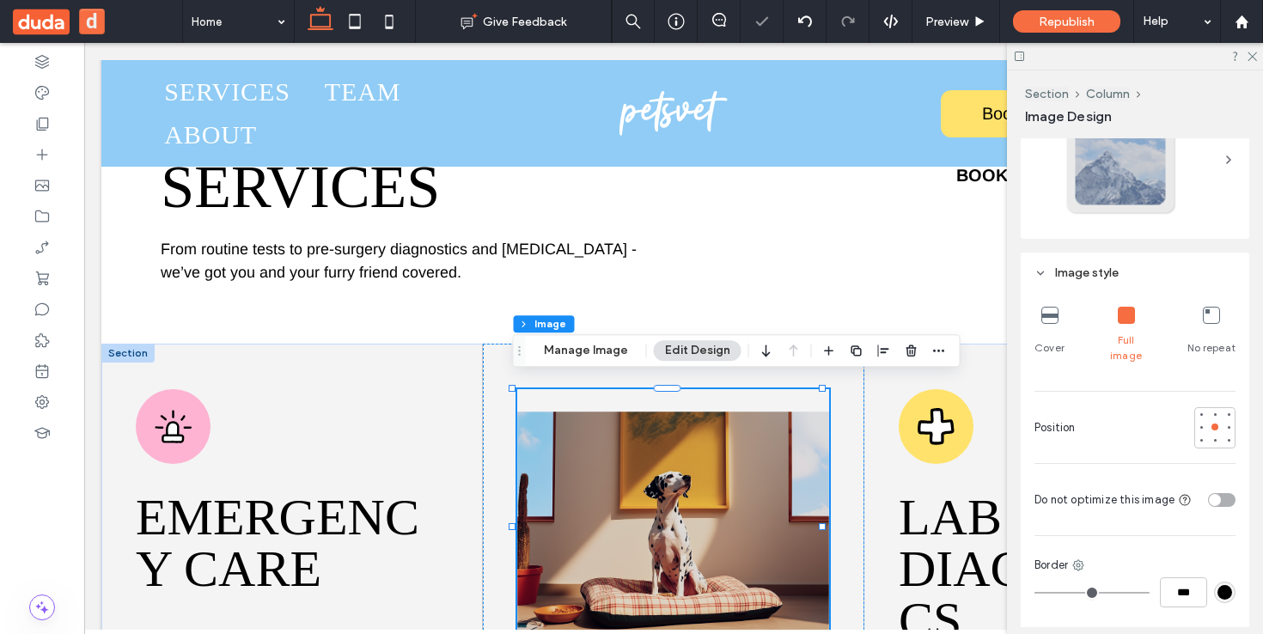
scroll to position [461, 0]
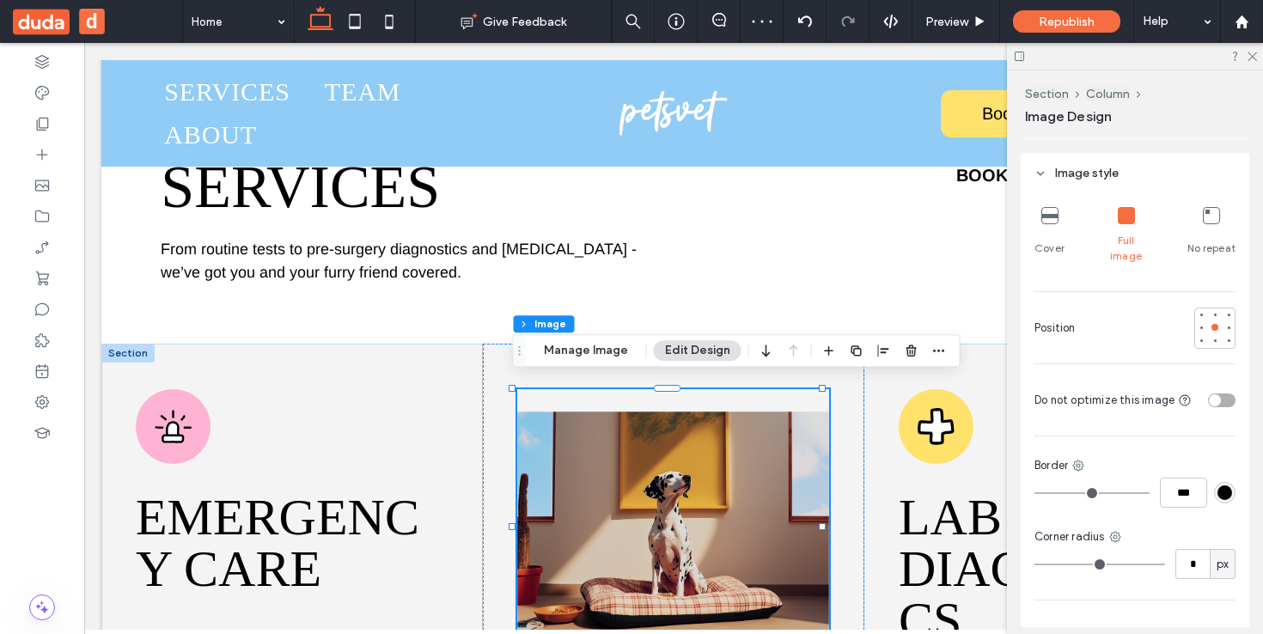
click at [1042, 224] on div at bounding box center [1049, 216] width 17 height 19
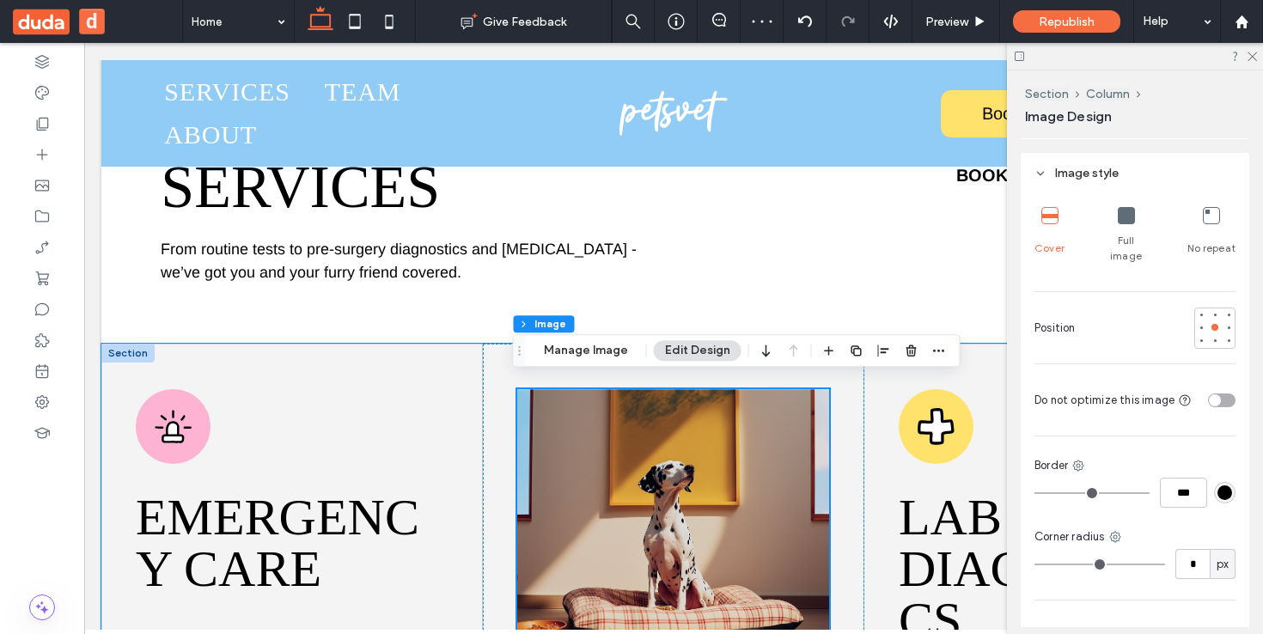
scroll to position [1595, 0]
